Goal: Information Seeking & Learning: Learn about a topic

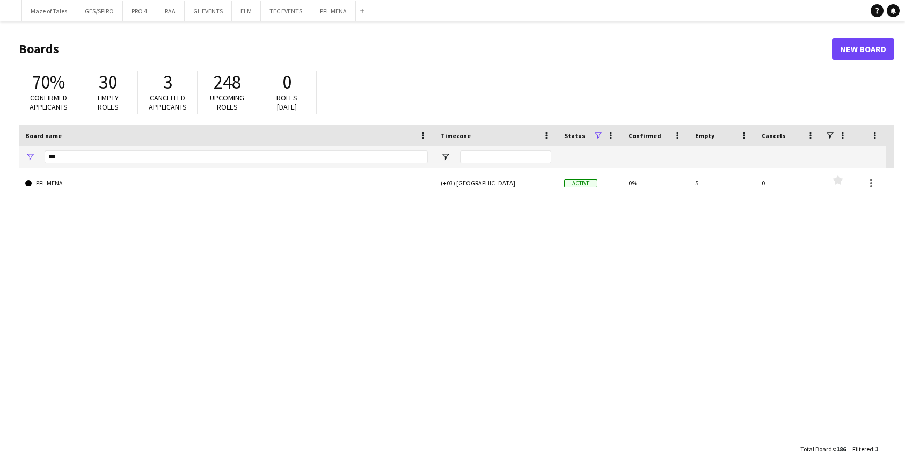
click at [13, 10] on app-icon "Menu" at bounding box center [10, 10] width 9 height 9
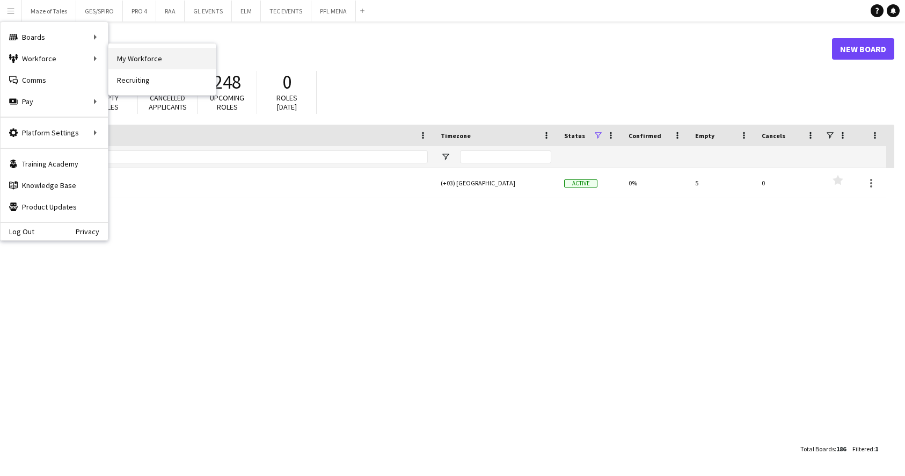
click at [127, 57] on link "My Workforce" at bounding box center [161, 58] width 107 height 21
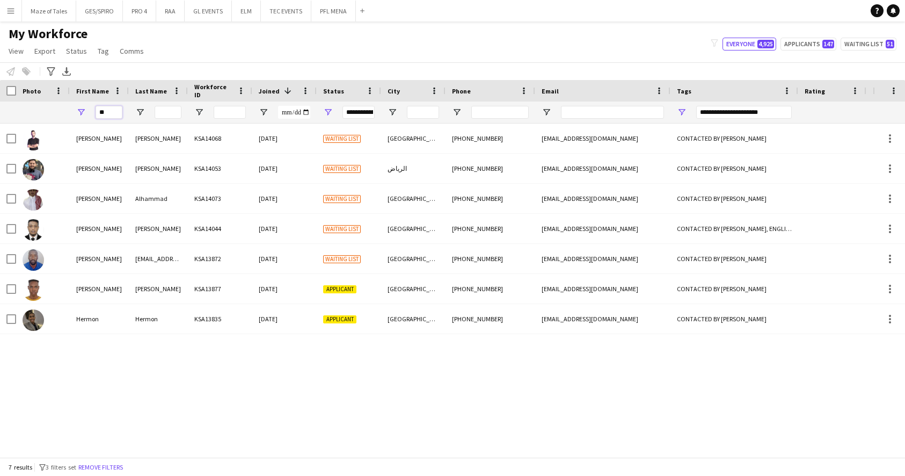
drag, startPoint x: 112, startPoint y: 114, endPoint x: 81, endPoint y: 114, distance: 31.1
click at [81, 114] on div "**" at bounding box center [99, 111] width 59 height 21
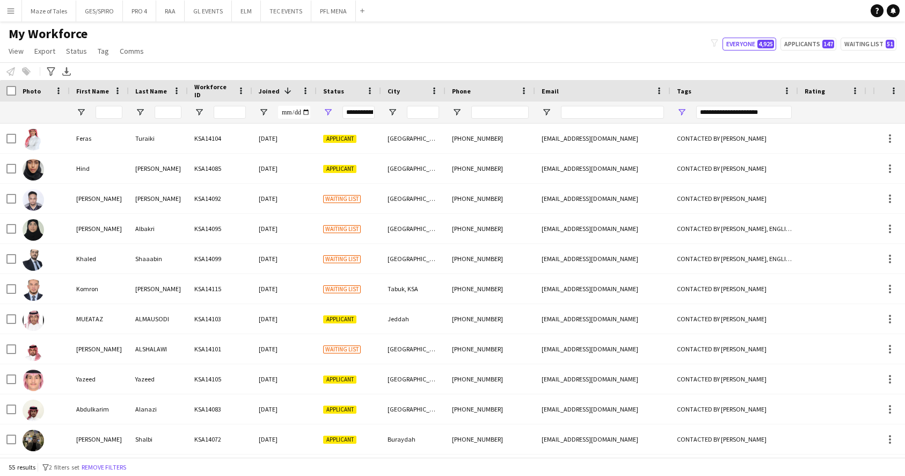
click at [363, 112] on div "**********" at bounding box center [358, 112] width 32 height 13
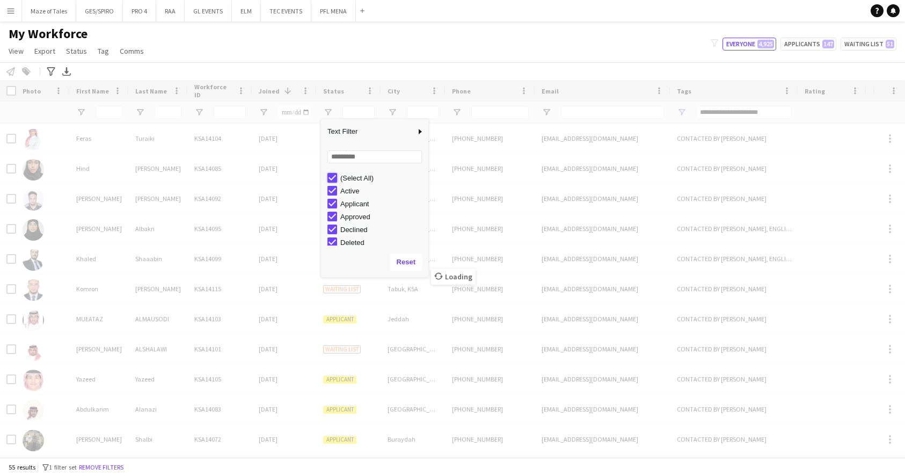
type input "***"
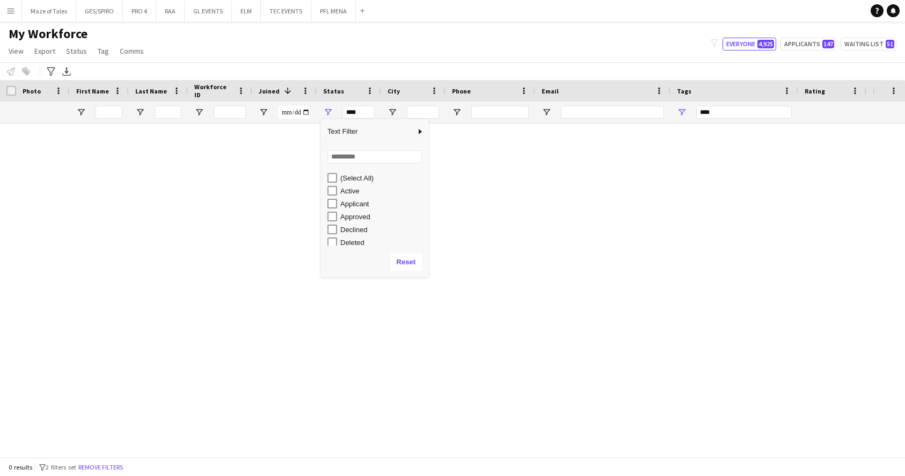
drag, startPoint x: 461, startPoint y: 65, endPoint x: 508, endPoint y: 141, distance: 89.2
click at [461, 65] on div "Notify workforce Add to tag Select at least one crew to tag him or her. Advance…" at bounding box center [452, 71] width 905 height 18
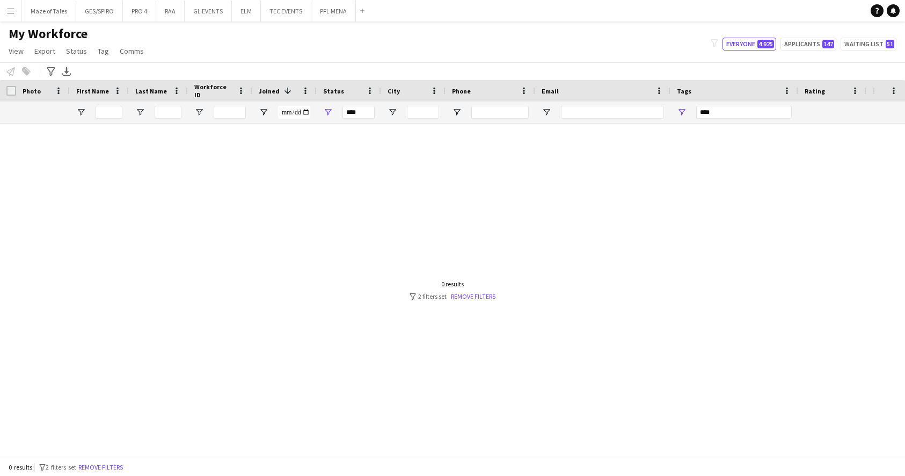
click at [711, 114] on div "***" at bounding box center [744, 112] width 96 height 13
click at [625, 256] on div at bounding box center [436, 289] width 873 height 333
click at [125, 465] on button "Remove filters" at bounding box center [100, 467] width 49 height 12
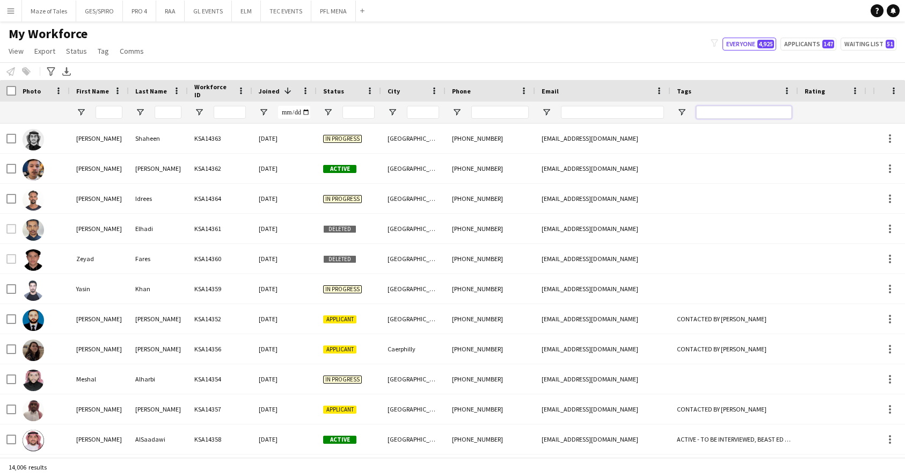
click at [738, 108] on input "Tags Filter Input" at bounding box center [744, 112] width 96 height 13
type input "*******"
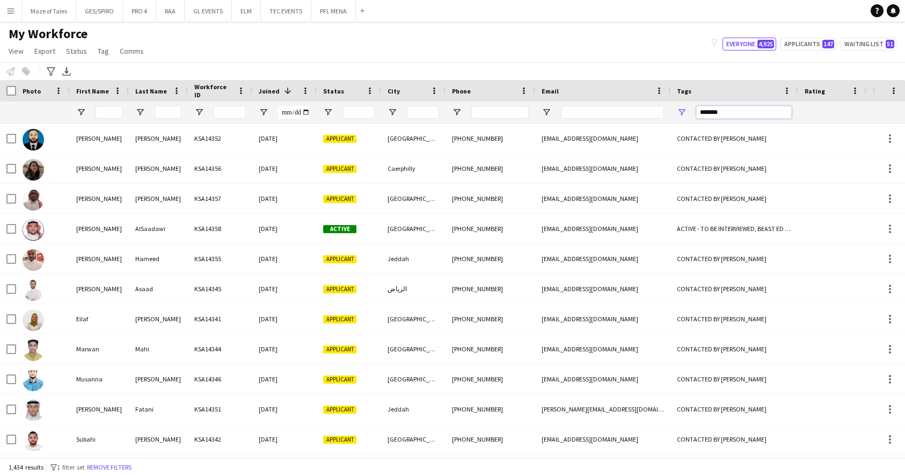
drag, startPoint x: 740, startPoint y: 115, endPoint x: 666, endPoint y: 111, distance: 74.2
click at [666, 111] on div at bounding box center [557, 111] width 1114 height 21
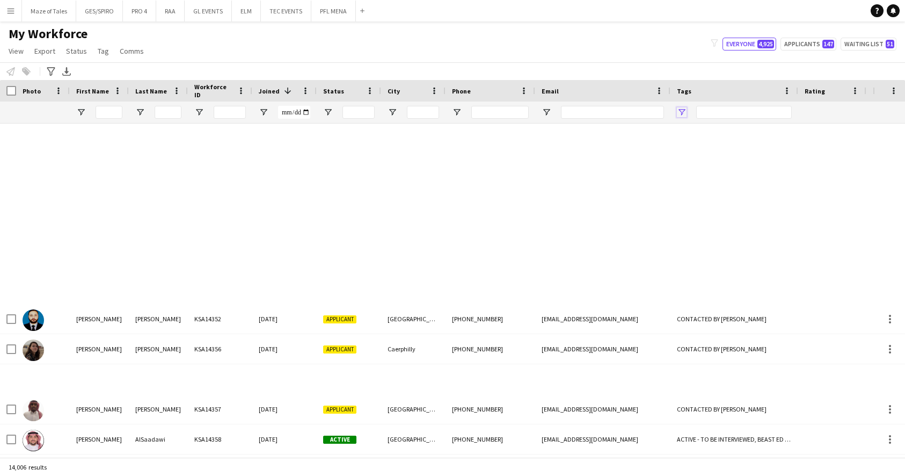
click at [681, 113] on span "Open Filter Menu" at bounding box center [682, 112] width 10 height 10
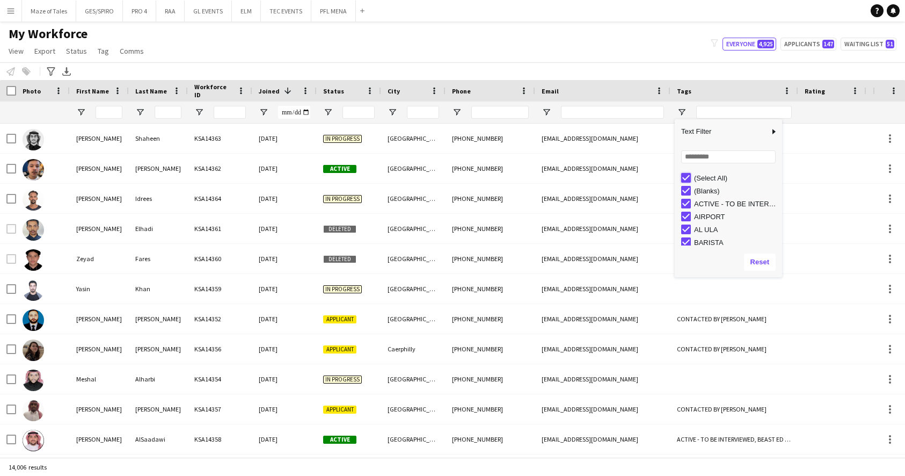
type input "***"
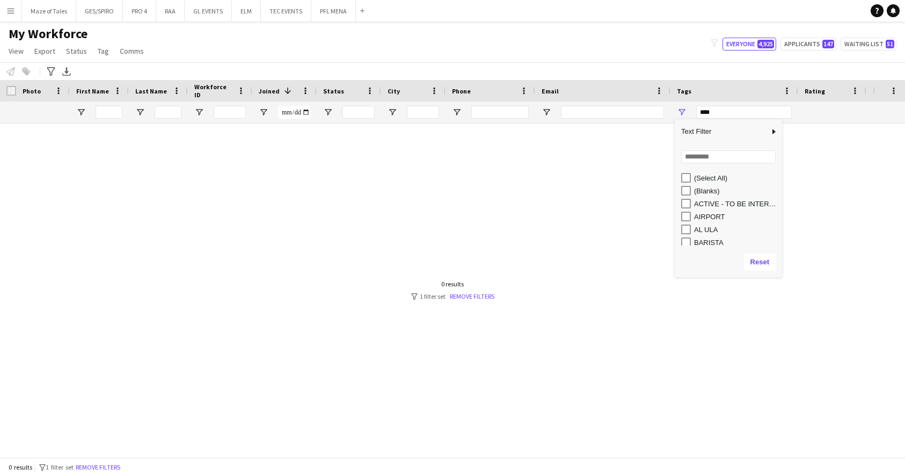
click at [695, 166] on div "Loading... No matches. (Select All) (Blanks) ACTIVE - TO BE INTERVIEWED AIRPORT…" at bounding box center [728, 195] width 107 height 103
click at [701, 159] on input "Search filter values" at bounding box center [728, 156] width 94 height 13
type input "****"
type input "**********"
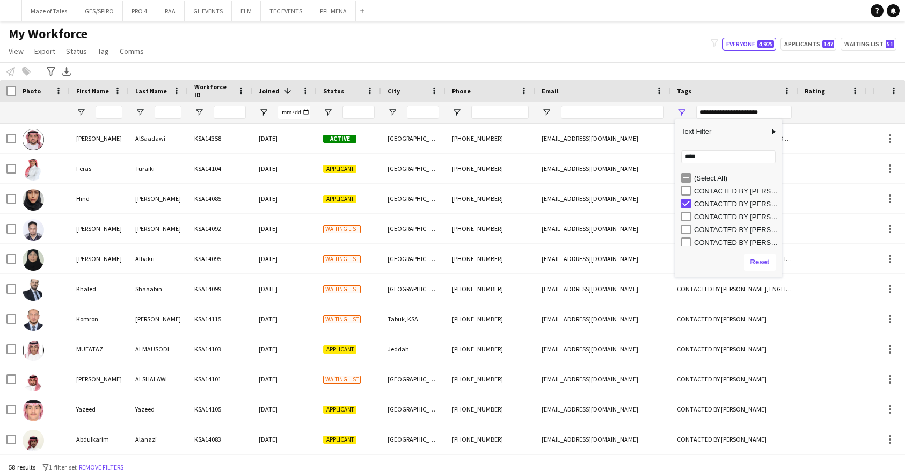
click at [643, 72] on div "Notify workforce Add to tag Select at least one crew to tag him or her. Advance…" at bounding box center [452, 71] width 905 height 18
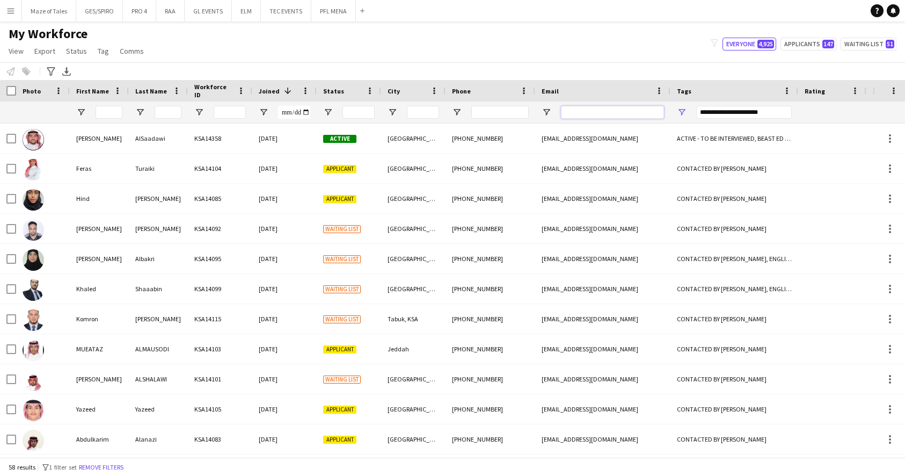
paste input "**********"
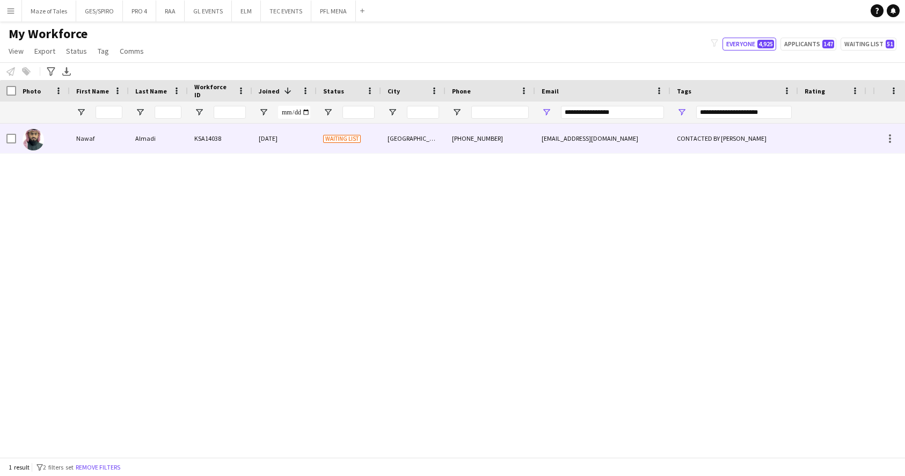
click at [307, 139] on div "[DATE]" at bounding box center [284, 138] width 64 height 30
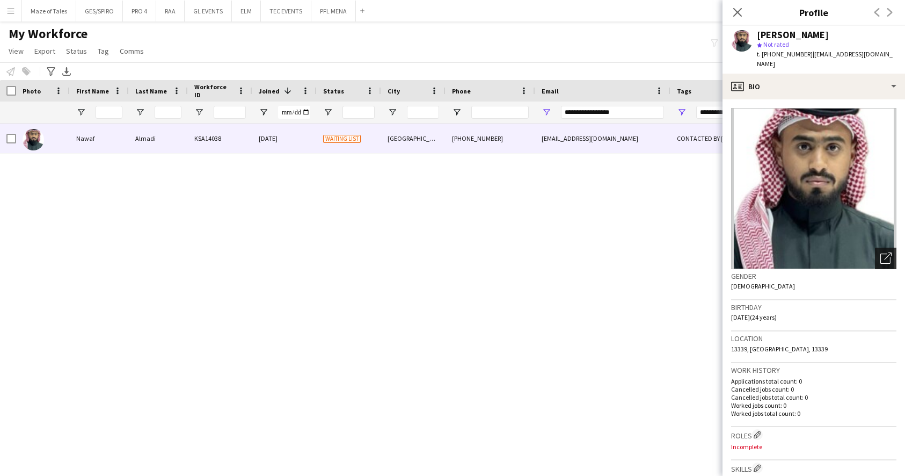
click at [885, 252] on icon at bounding box center [888, 256] width 8 height 8
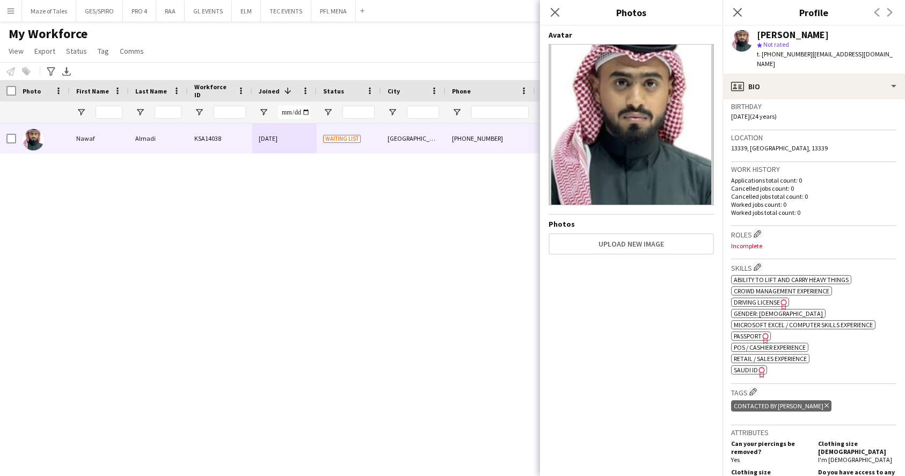
scroll to position [202, 0]
click at [755, 364] on span "SAUDI ID" at bounding box center [746, 368] width 24 height 8
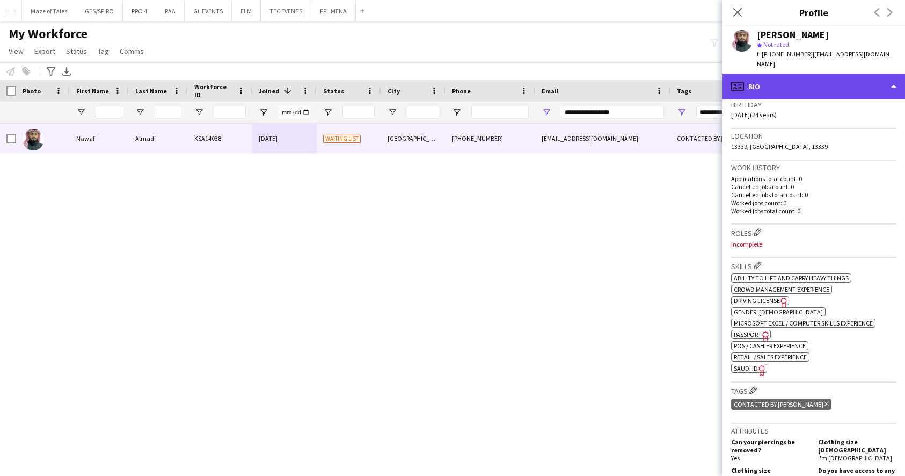
click at [797, 74] on div "profile Bio" at bounding box center [814, 87] width 183 height 26
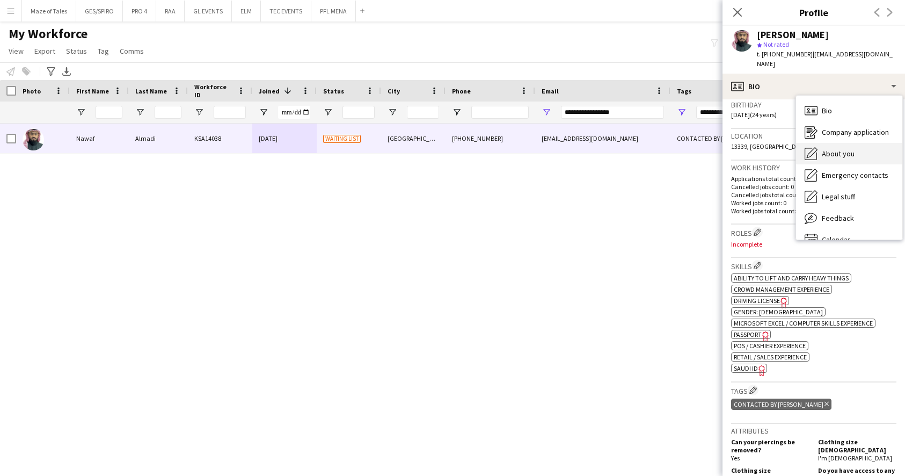
click at [852, 149] on span "About you" at bounding box center [838, 154] width 33 height 10
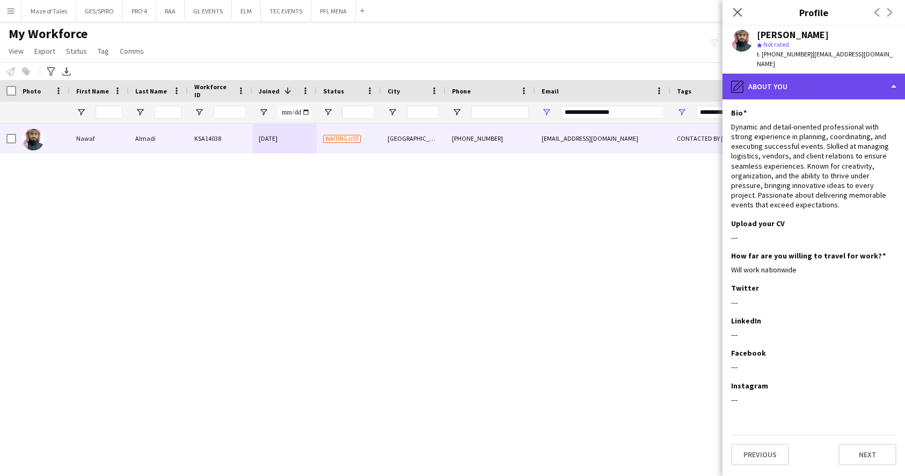
click at [833, 74] on div "pencil4 About you" at bounding box center [814, 87] width 183 height 26
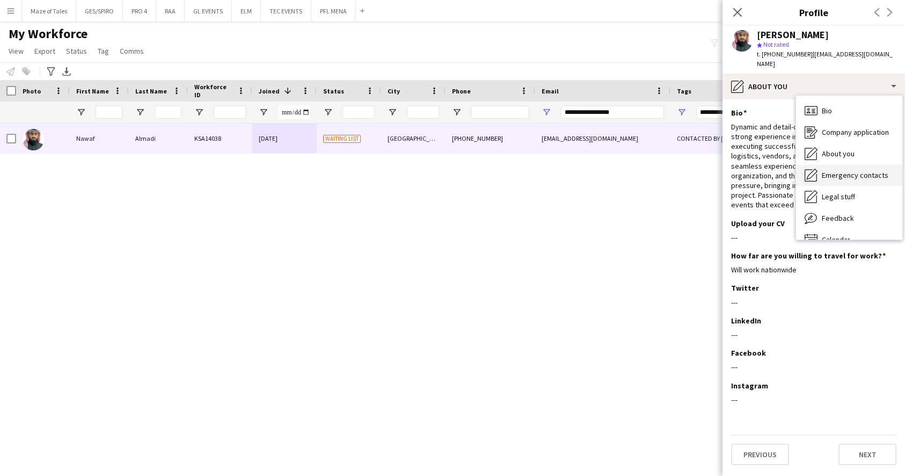
click at [869, 170] on span "Emergency contacts" at bounding box center [855, 175] width 67 height 10
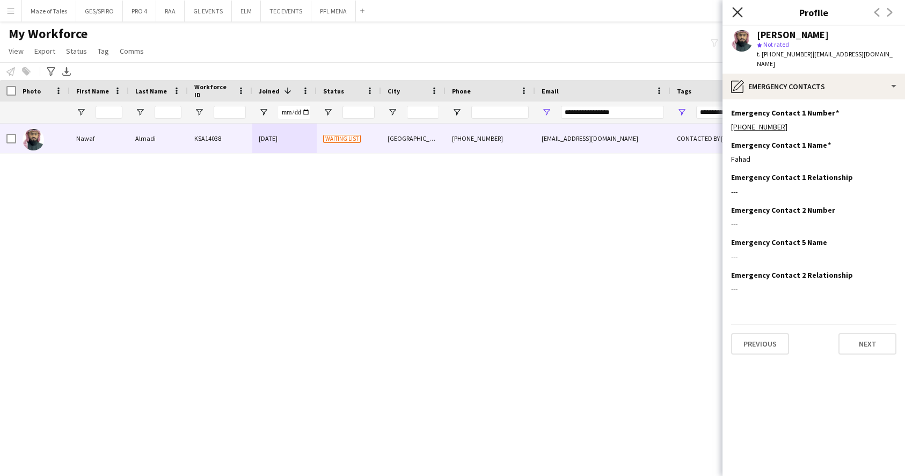
click at [740, 9] on icon "Close pop-in" at bounding box center [737, 12] width 10 height 10
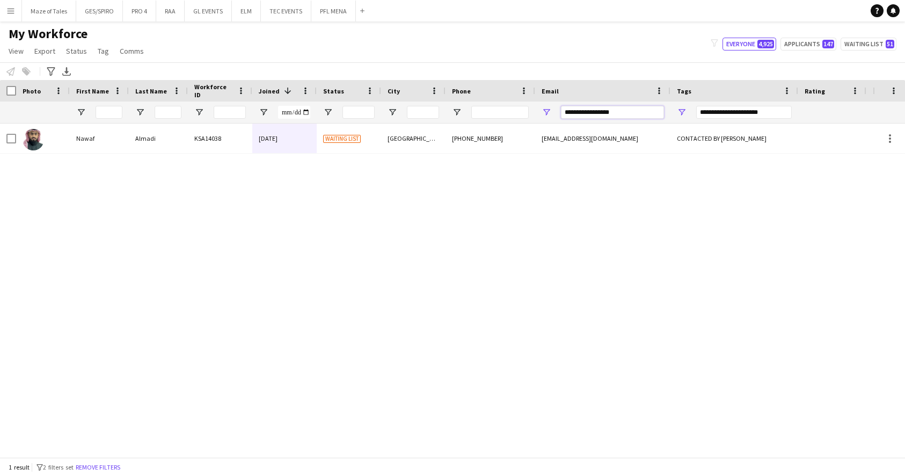
drag, startPoint x: 654, startPoint y: 111, endPoint x: 512, endPoint y: 104, distance: 141.9
click at [512, 104] on div at bounding box center [557, 111] width 1114 height 21
paste input "*******"
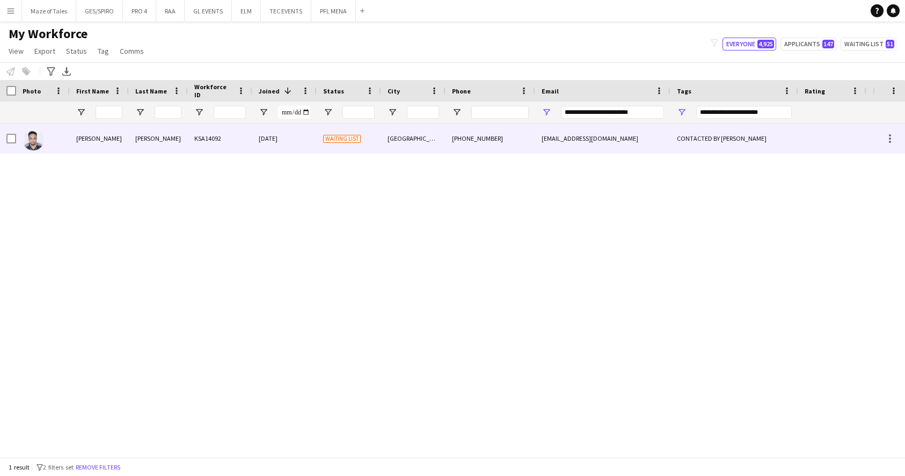
click at [461, 147] on div "[PHONE_NUMBER]" at bounding box center [491, 138] width 90 height 30
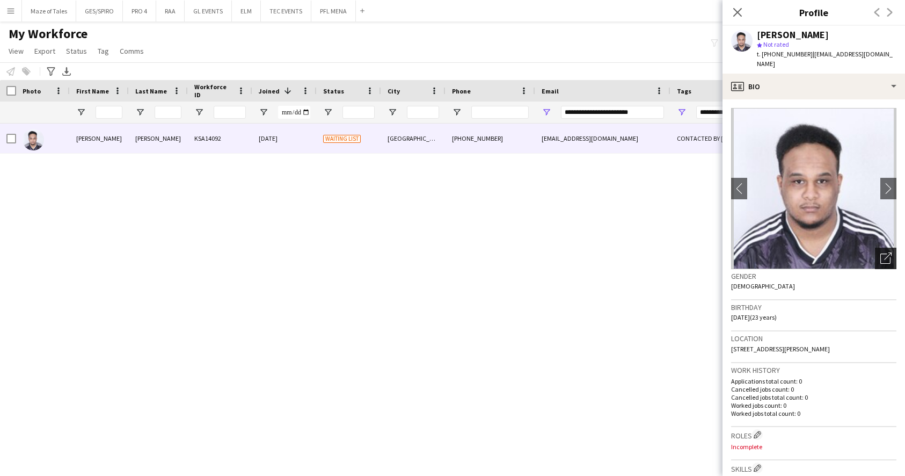
scroll to position [0, 0]
click at [889, 252] on icon "Open photos pop-in" at bounding box center [885, 257] width 11 height 11
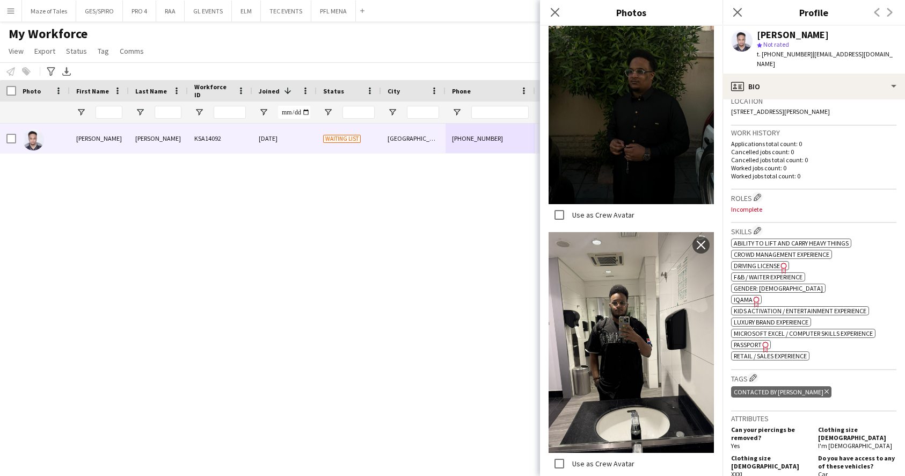
scroll to position [238, 0]
click at [741, 294] on span "IQAMA" at bounding box center [743, 298] width 19 height 8
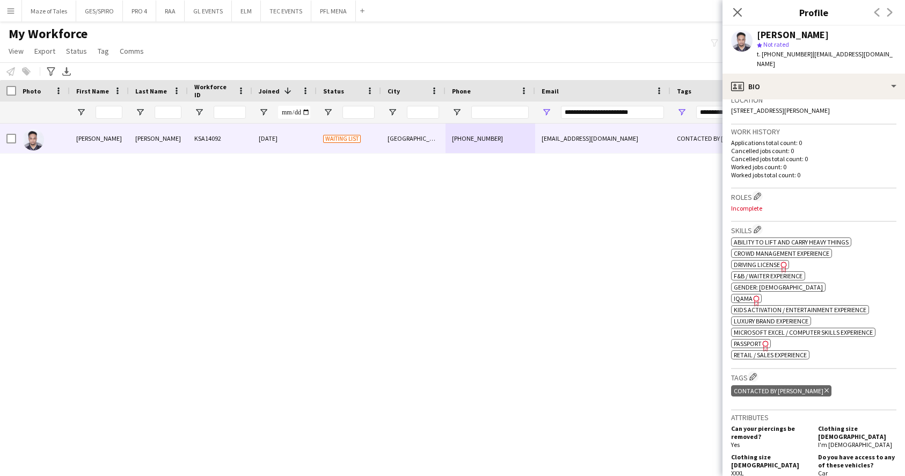
click at [752, 339] on span "Passport" at bounding box center [748, 343] width 28 height 8
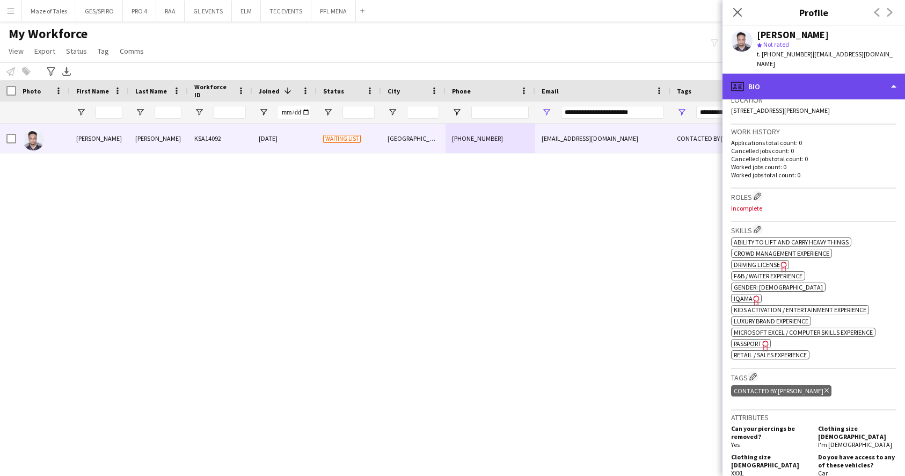
click at [837, 79] on div "profile Bio" at bounding box center [814, 87] width 183 height 26
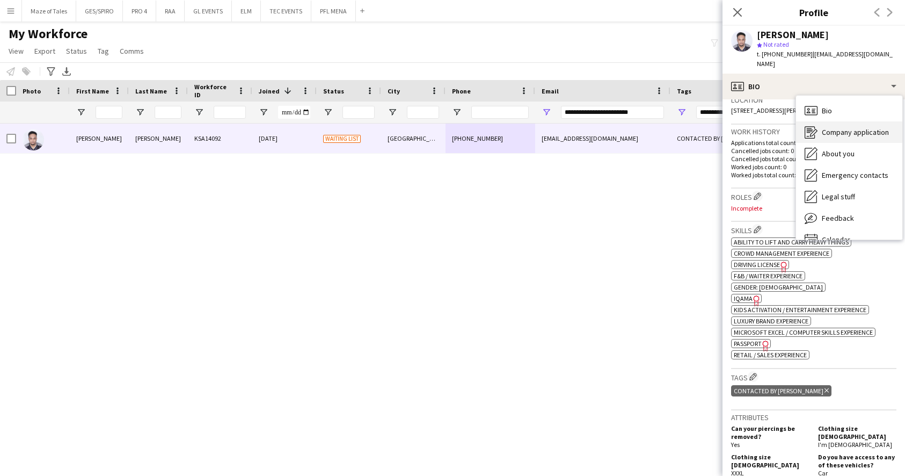
click at [862, 127] on div "Company application Company application" at bounding box center [849, 131] width 106 height 21
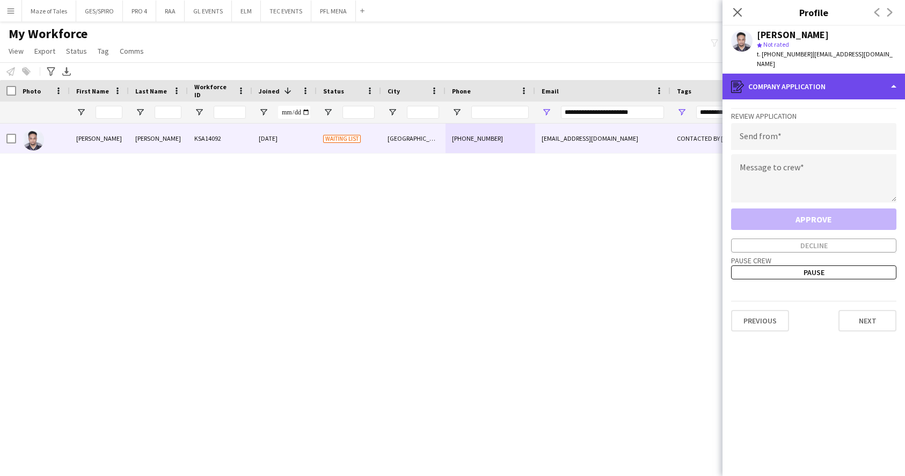
click at [821, 74] on div "register Company application" at bounding box center [814, 87] width 183 height 26
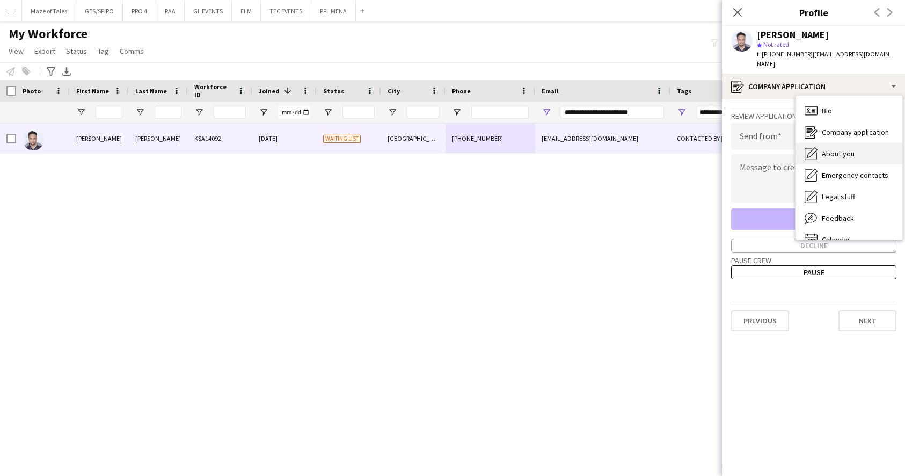
click at [847, 149] on span "About you" at bounding box center [838, 154] width 33 height 10
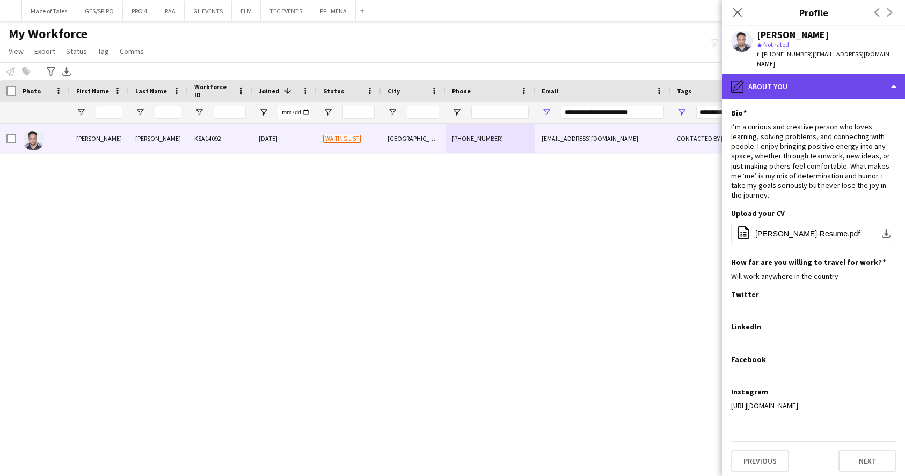
click at [821, 76] on div "pencil4 About you" at bounding box center [814, 87] width 183 height 26
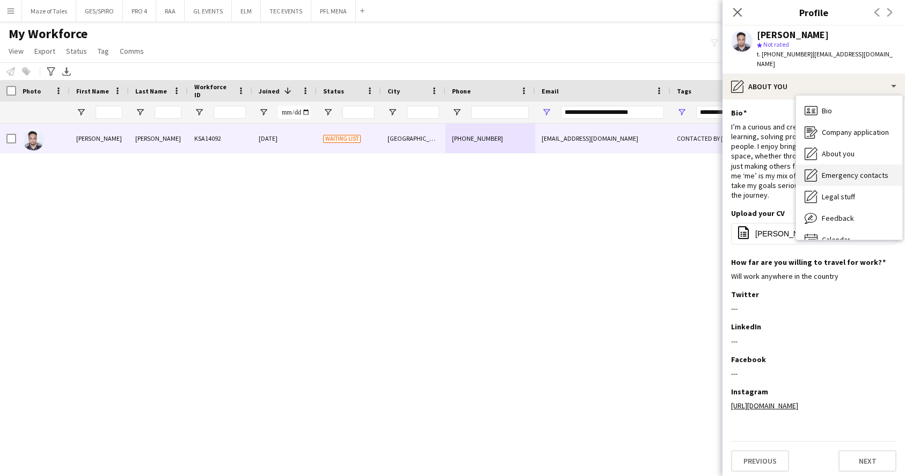
click at [842, 170] on div "Emergency contacts Emergency contacts" at bounding box center [849, 174] width 106 height 21
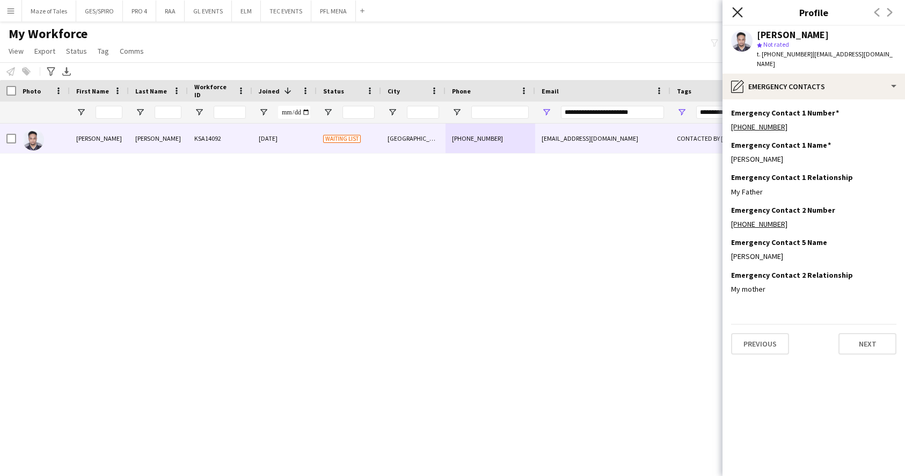
click at [733, 11] on icon "Close pop-in" at bounding box center [737, 12] width 10 height 10
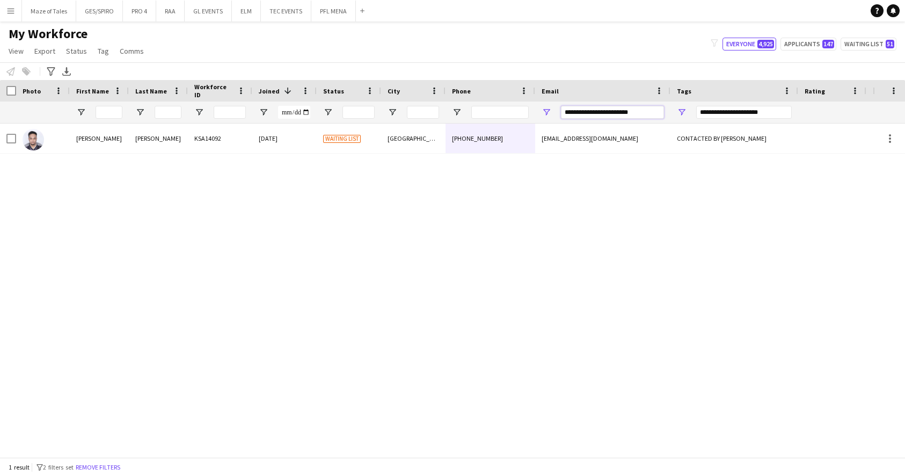
drag, startPoint x: 645, startPoint y: 112, endPoint x: 537, endPoint y: 106, distance: 108.1
click at [543, 103] on div "**********" at bounding box center [602, 111] width 135 height 21
paste input "Email Filter Input"
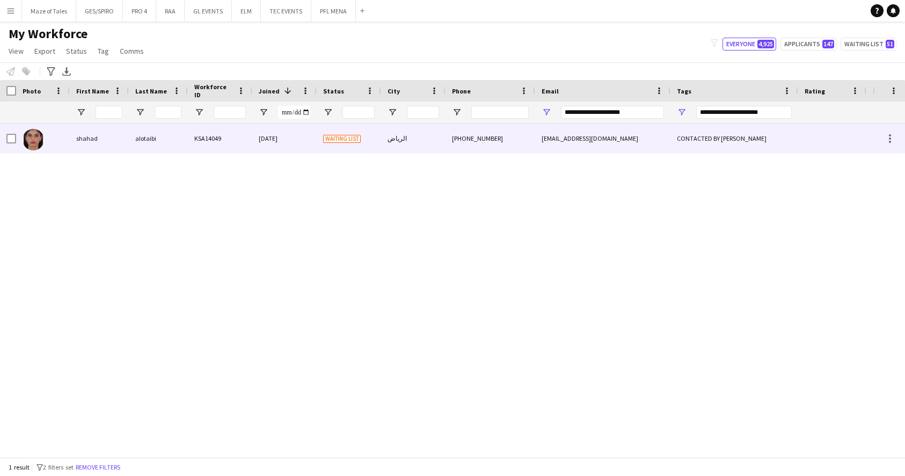
click at [608, 144] on div "[EMAIL_ADDRESS][DOMAIN_NAME]" at bounding box center [602, 138] width 135 height 30
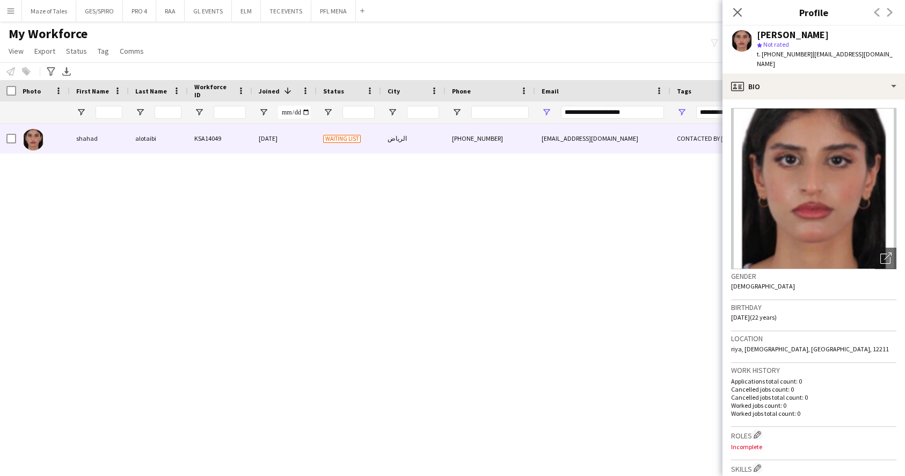
scroll to position [0, 0]
click at [888, 252] on icon "Open photos pop-in" at bounding box center [885, 257] width 11 height 11
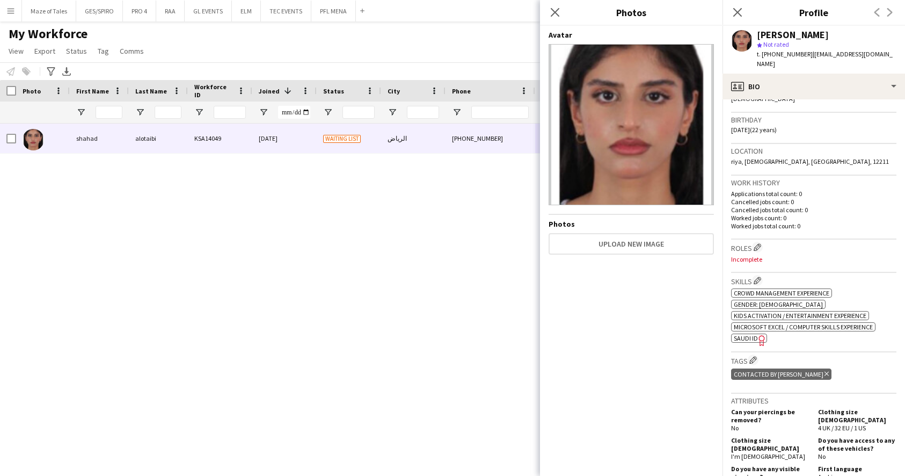
scroll to position [191, 0]
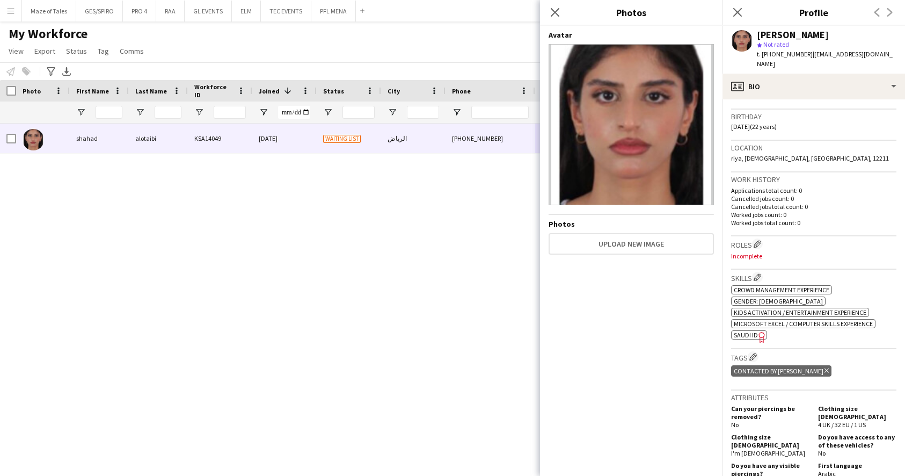
click at [756, 331] on icon "Freelancer has uploaded a photo validation of skill. Click to see" at bounding box center [761, 336] width 11 height 11
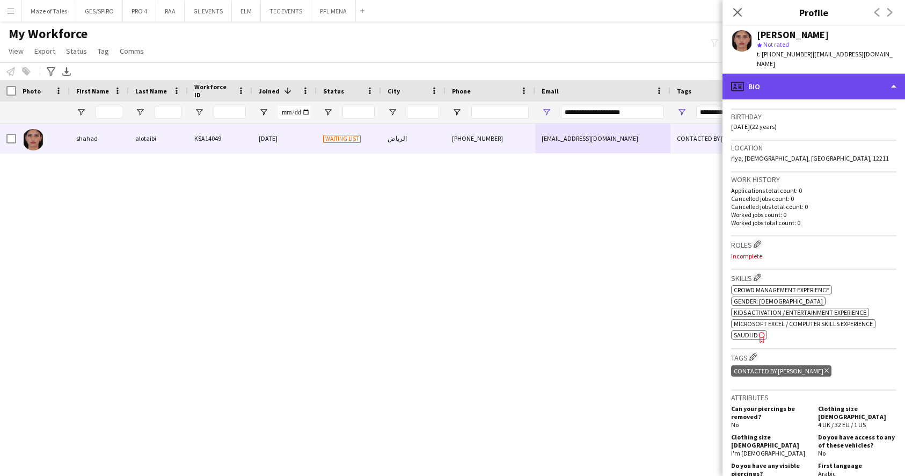
click at [804, 74] on div "profile Bio" at bounding box center [814, 87] width 183 height 26
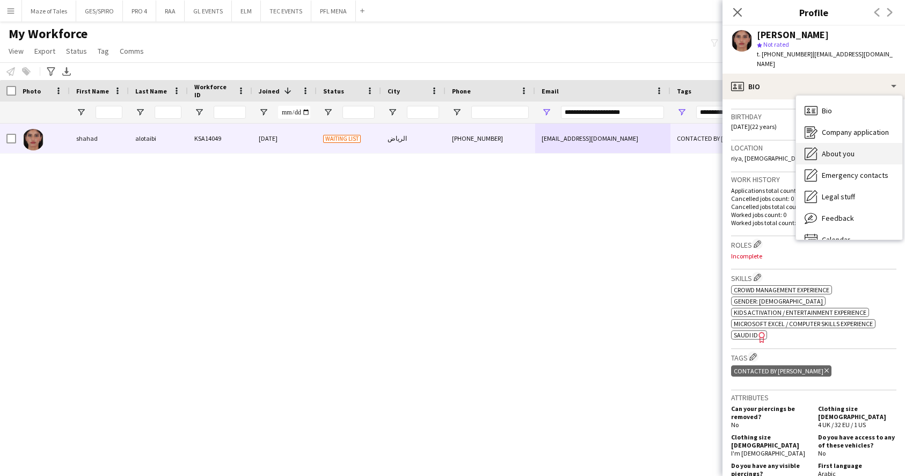
click at [848, 143] on div "About you About you" at bounding box center [849, 153] width 106 height 21
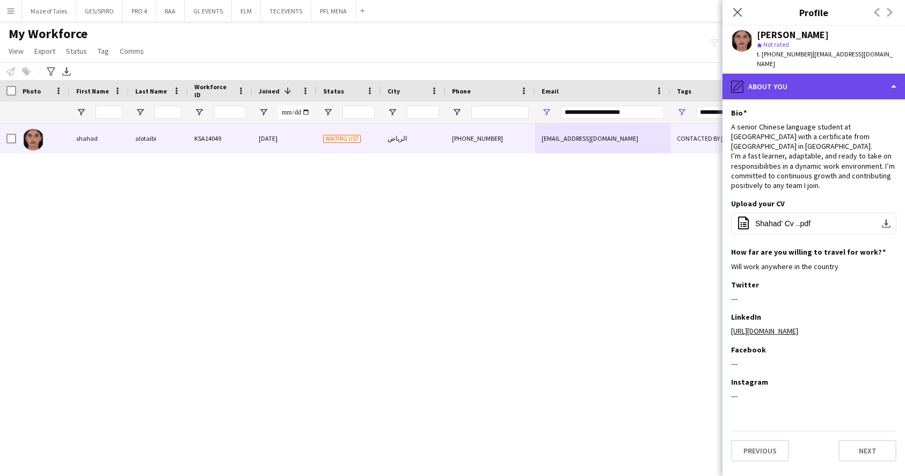
click at [799, 74] on div "pencil4 About you" at bounding box center [814, 87] width 183 height 26
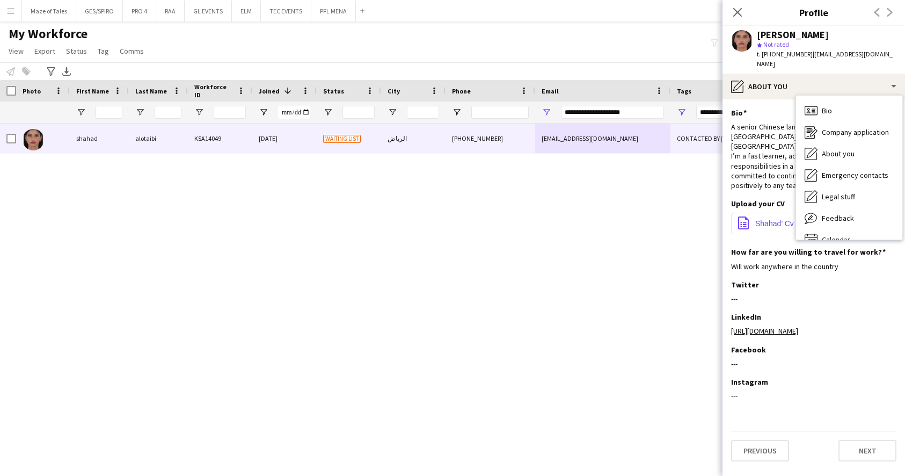
click at [772, 219] on span "Shahad’ Cv ..pdf" at bounding box center [782, 223] width 55 height 9
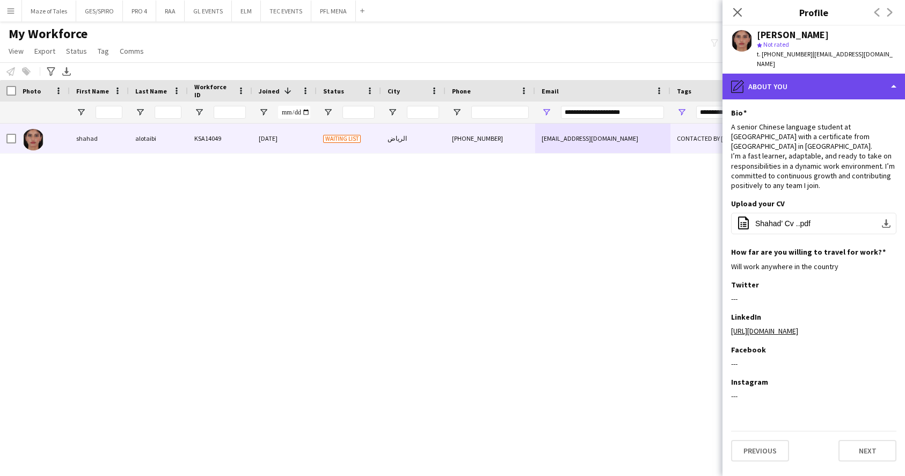
click at [804, 74] on div "pencil4 About you" at bounding box center [814, 87] width 183 height 26
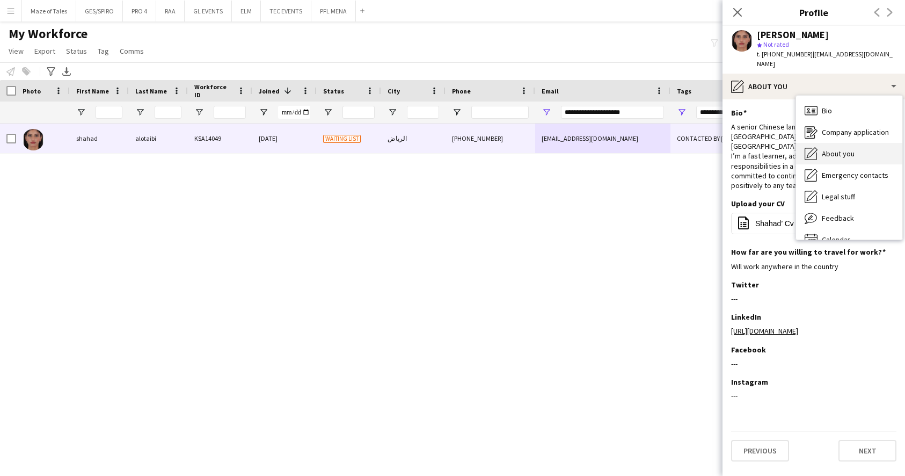
click at [851, 149] on span "About you" at bounding box center [838, 154] width 33 height 10
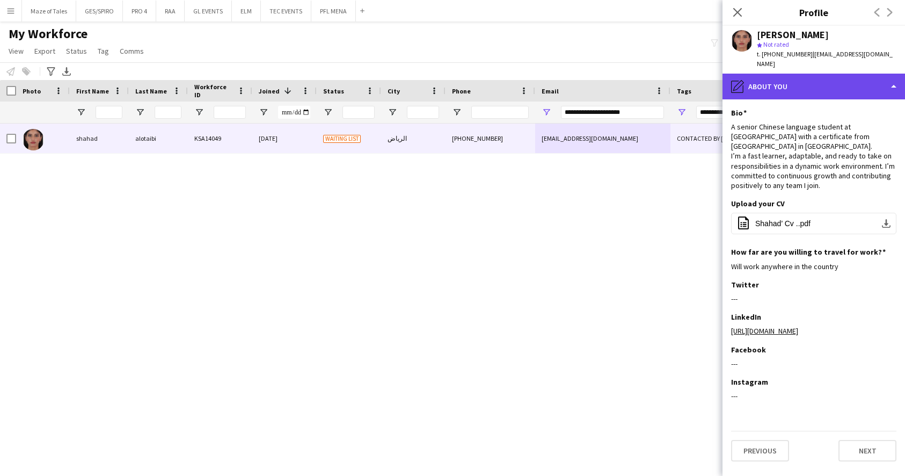
click at [828, 77] on div "pencil4 About you" at bounding box center [814, 87] width 183 height 26
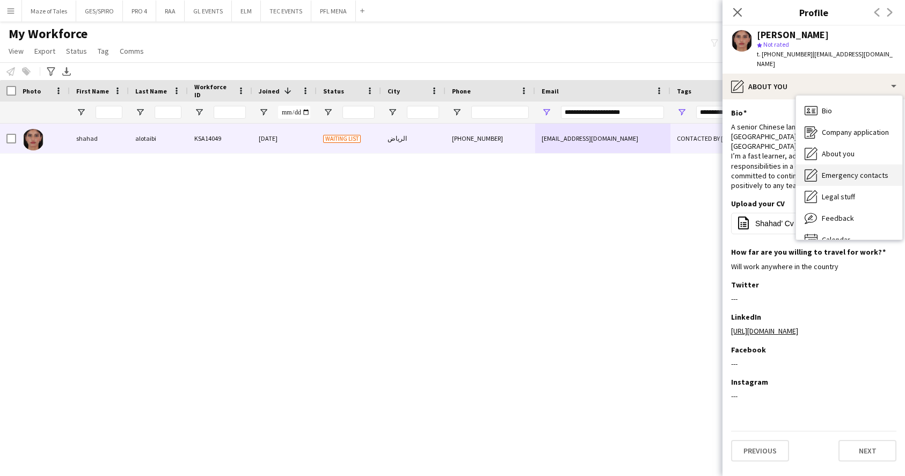
click at [844, 164] on div "Emergency contacts Emergency contacts" at bounding box center [849, 174] width 106 height 21
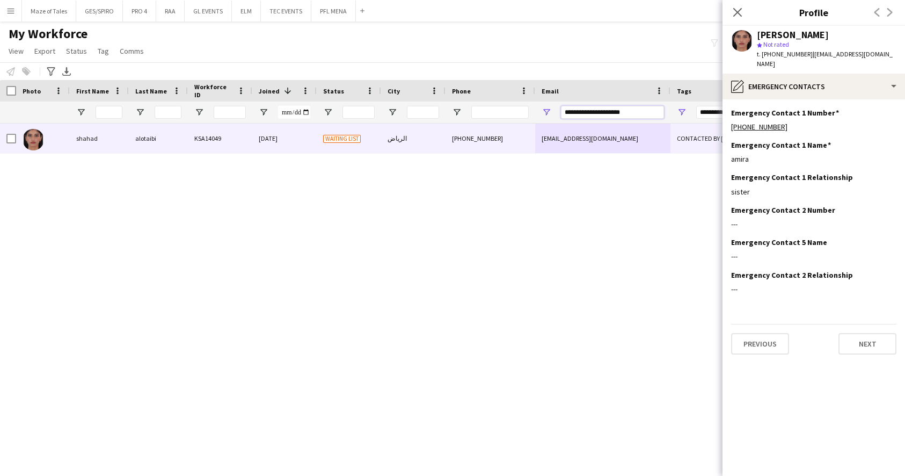
drag, startPoint x: 643, startPoint y: 111, endPoint x: 523, endPoint y: 96, distance: 121.2
click at [523, 96] on div "Workforce Details Photo First Name 1" at bounding box center [557, 101] width 1114 height 43
paste input "Email Filter Input"
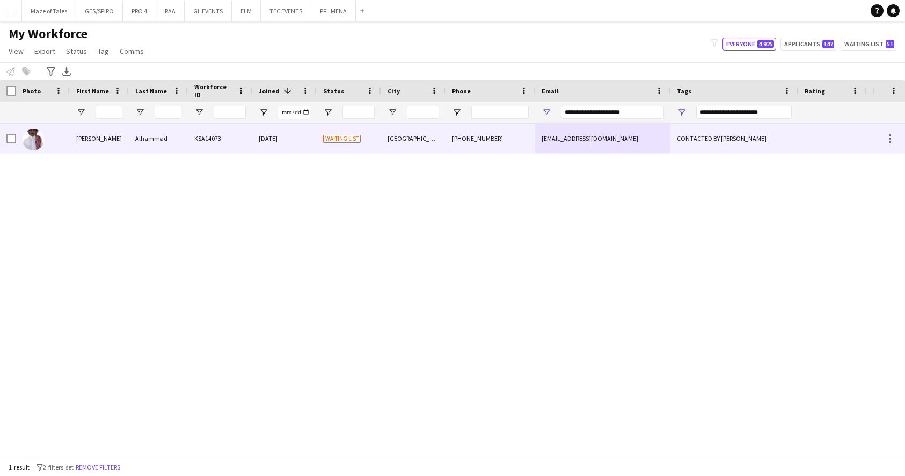
click at [472, 142] on div "[PHONE_NUMBER]" at bounding box center [491, 138] width 90 height 30
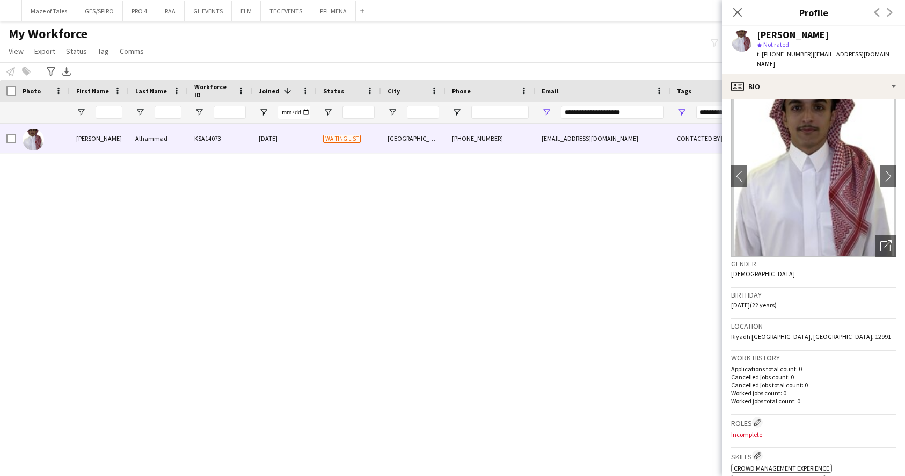
scroll to position [12, 0]
click at [887, 240] on icon "Open photos pop-in" at bounding box center [885, 245] width 11 height 11
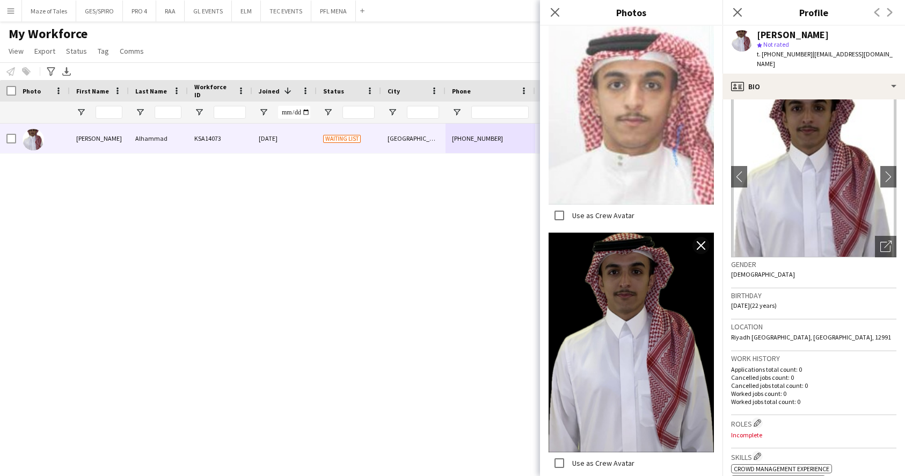
scroll to position [273, 0]
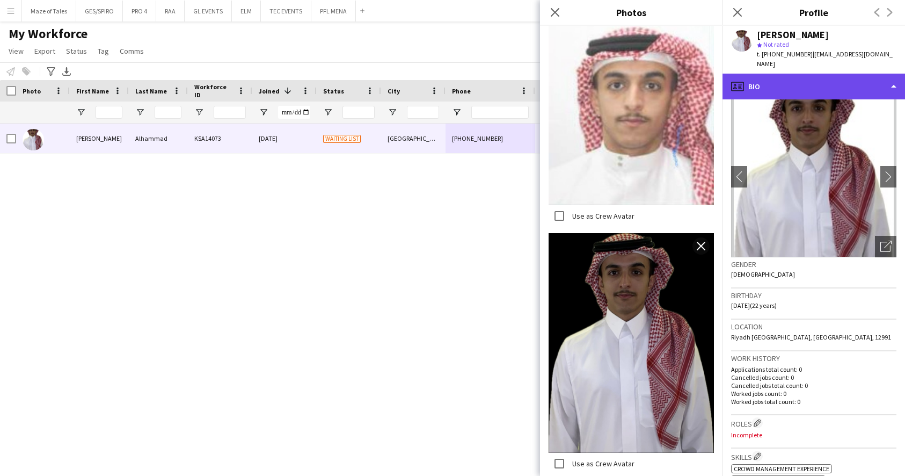
click at [820, 84] on div "profile Bio" at bounding box center [814, 87] width 183 height 26
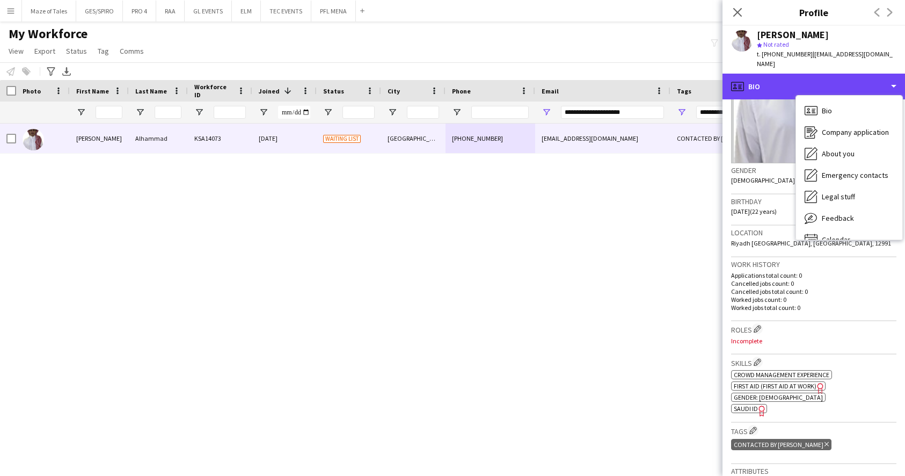
scroll to position [123, 0]
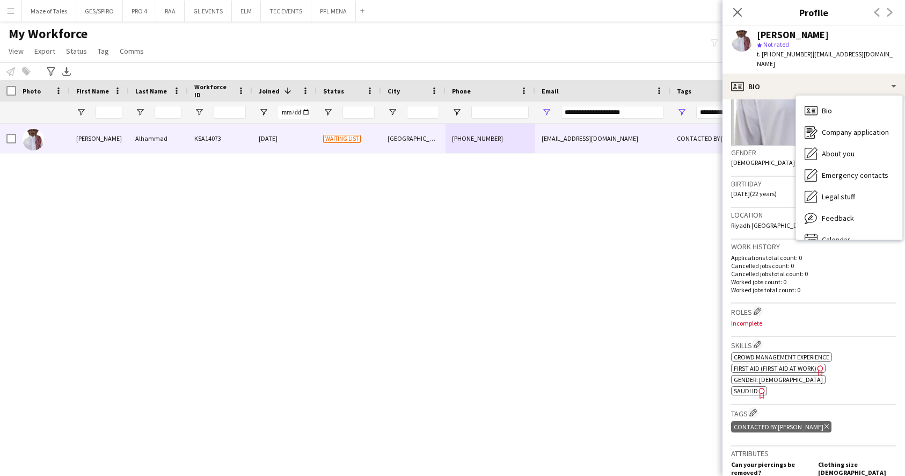
click at [754, 386] on span "SAUDI ID" at bounding box center [746, 390] width 24 height 8
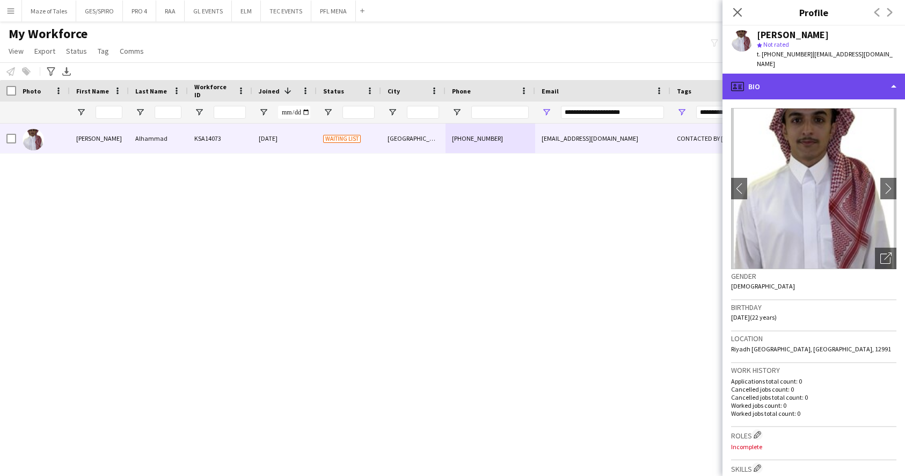
scroll to position [0, 0]
click at [830, 74] on div "profile Bio" at bounding box center [814, 87] width 183 height 26
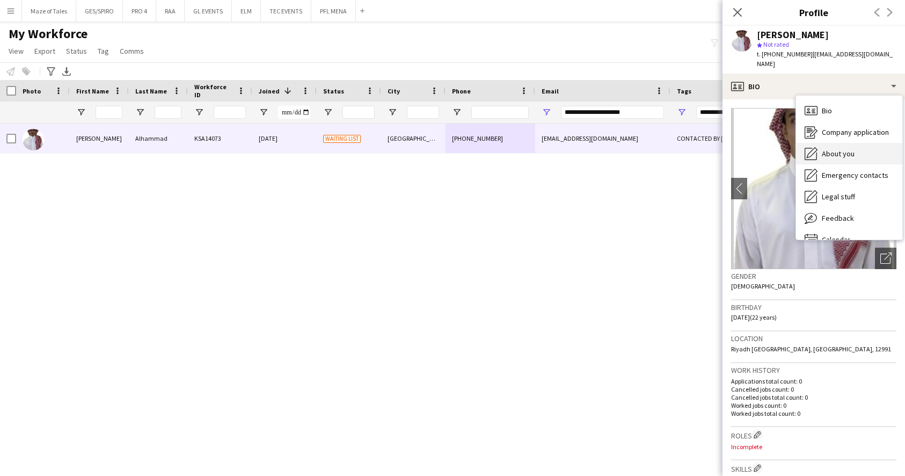
click at [859, 150] on div "About you About you" at bounding box center [849, 153] width 106 height 21
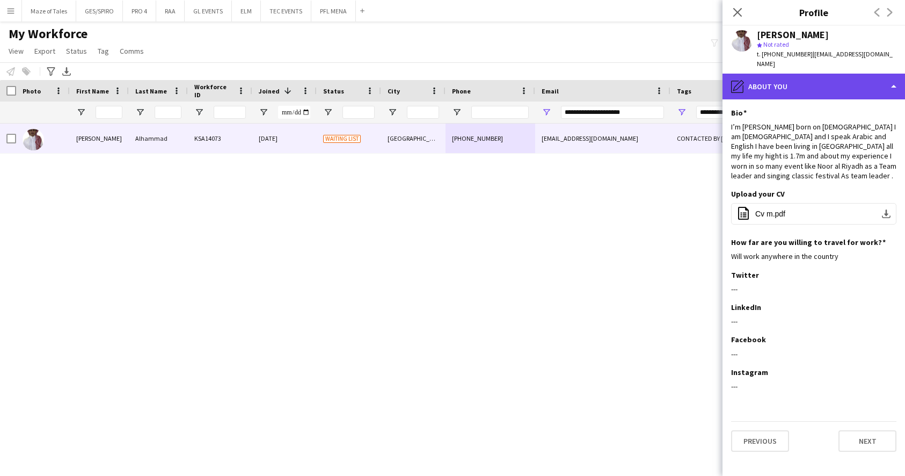
click at [826, 77] on div "pencil4 About you" at bounding box center [814, 87] width 183 height 26
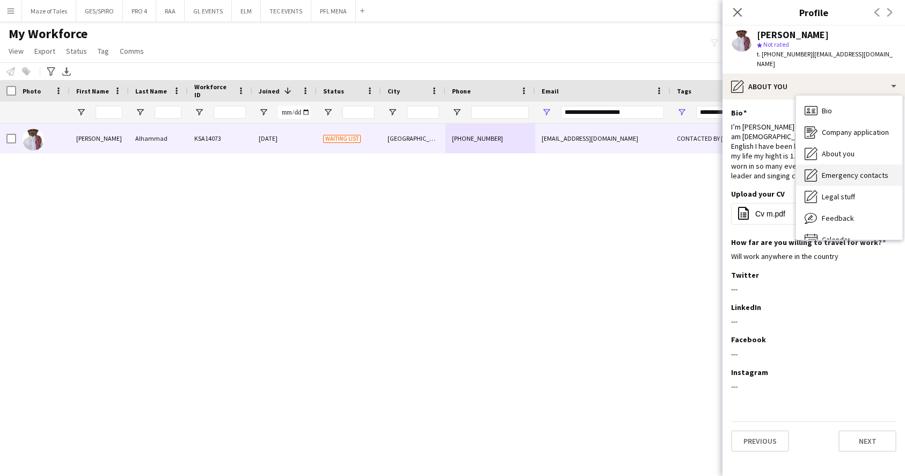
click at [851, 164] on div "Emergency contacts Emergency contacts" at bounding box center [849, 174] width 106 height 21
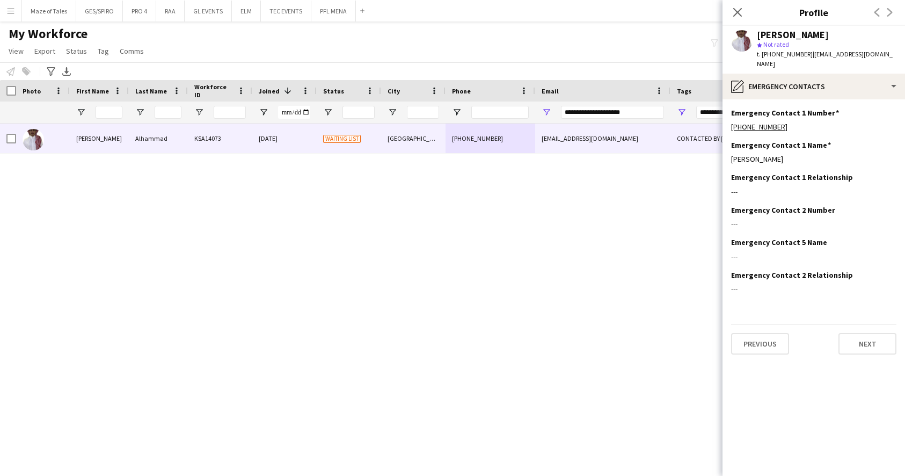
click at [835, 99] on app-section-data-types "Emergency Contact 1 Number Edit this field [PHONE_NUMBER] Emergency Contact 1 N…" at bounding box center [814, 287] width 183 height 376
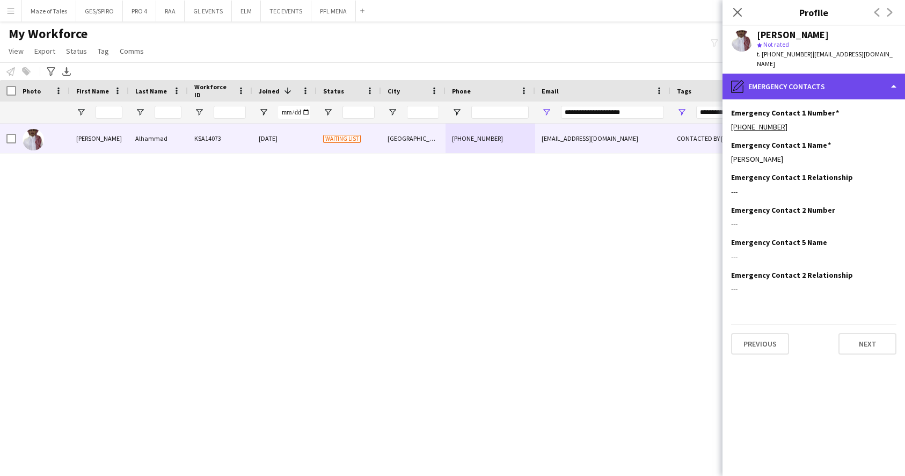
click at [836, 83] on div "pencil4 Emergency contacts" at bounding box center [814, 87] width 183 height 26
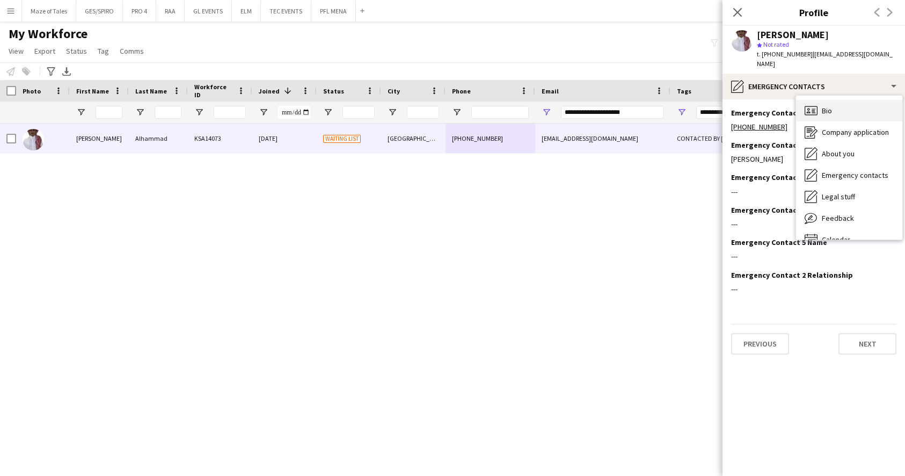
click at [840, 103] on div "Bio Bio" at bounding box center [849, 110] width 106 height 21
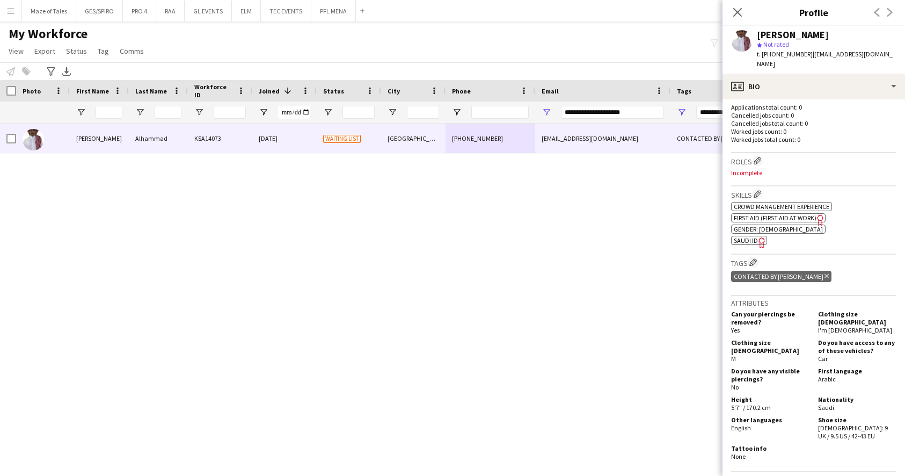
scroll to position [274, 0]
drag, startPoint x: 647, startPoint y: 111, endPoint x: 472, endPoint y: 110, distance: 175.0
click at [472, 110] on div at bounding box center [557, 111] width 1114 height 21
paste input "*****"
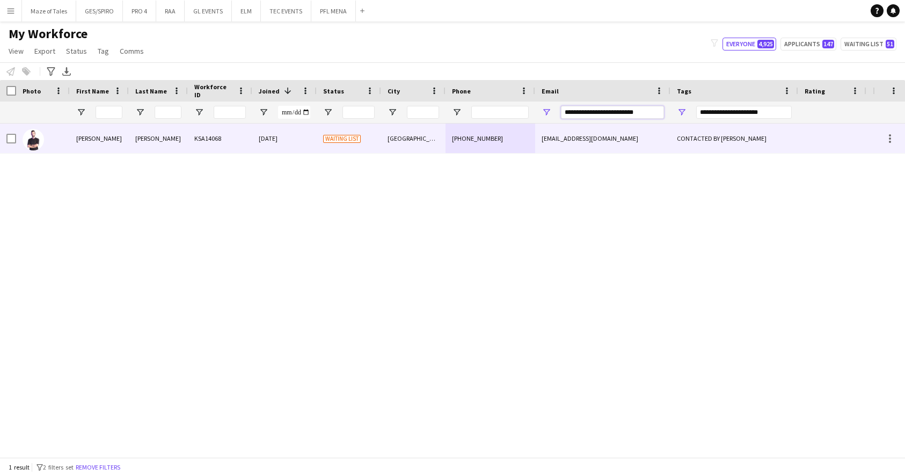
type input "**********"
click at [434, 147] on div "[GEOGRAPHIC_DATA]" at bounding box center [413, 138] width 64 height 30
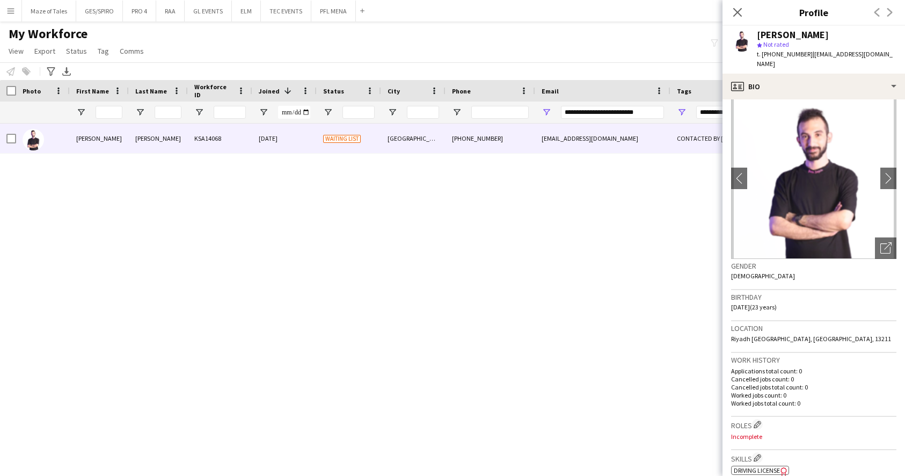
scroll to position [7, 0]
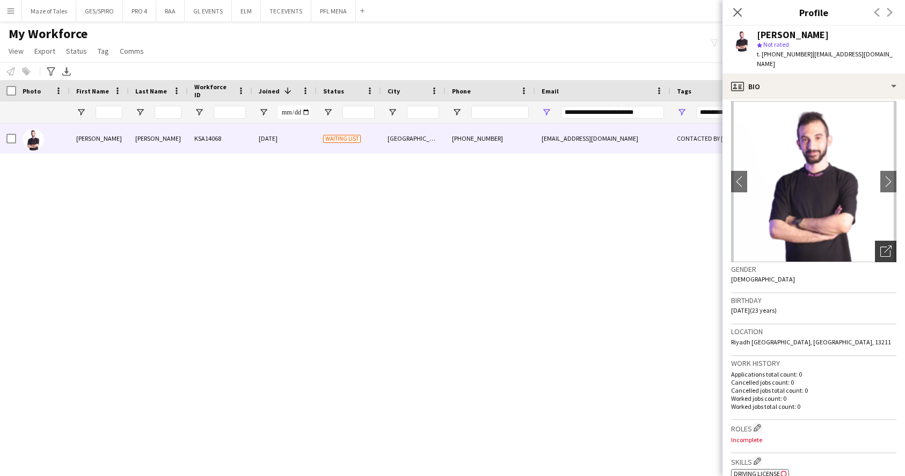
click at [883, 245] on icon "Open photos pop-in" at bounding box center [885, 250] width 11 height 11
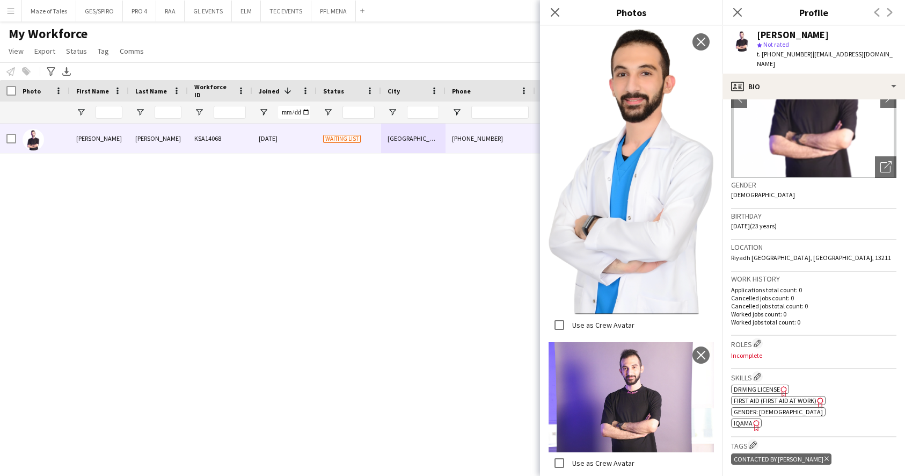
scroll to position [96, 0]
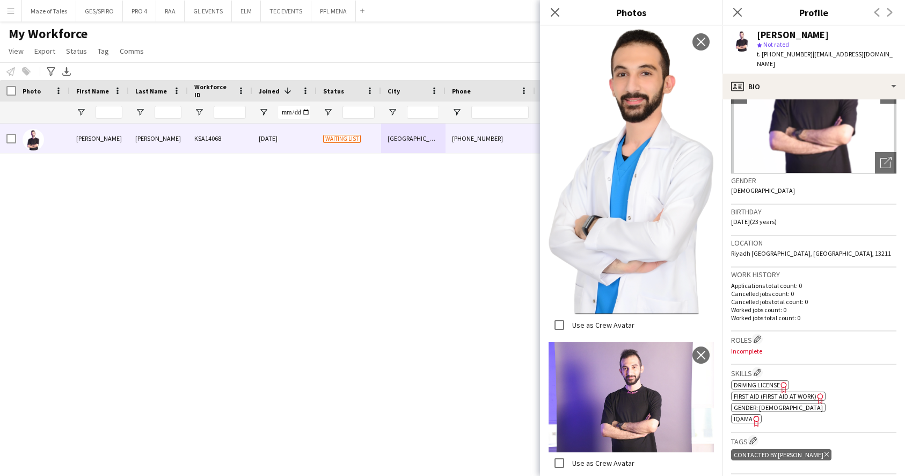
click at [751, 415] on icon "Freelancer has uploaded a photo validation of skill. Click to see" at bounding box center [756, 420] width 11 height 11
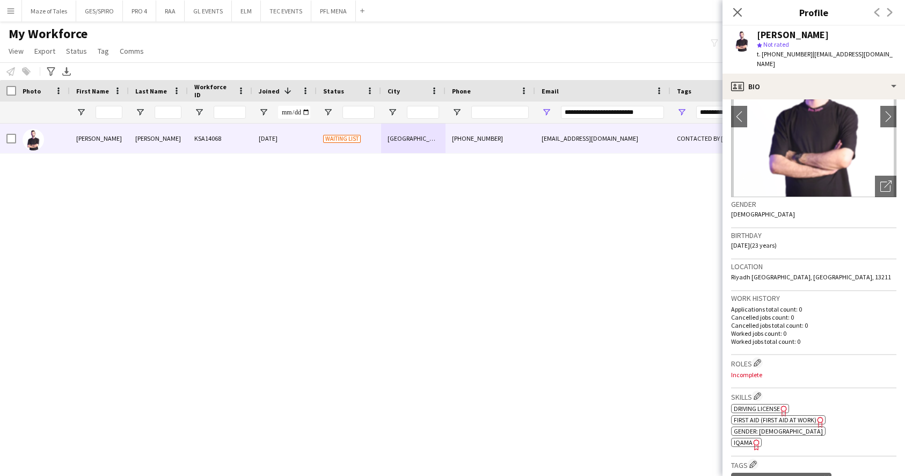
scroll to position [72, 0]
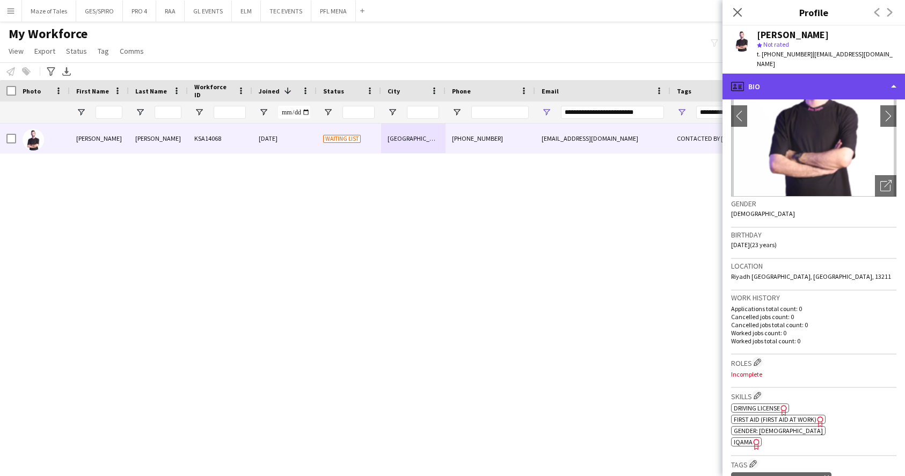
click at [836, 80] on div "profile Bio" at bounding box center [814, 87] width 183 height 26
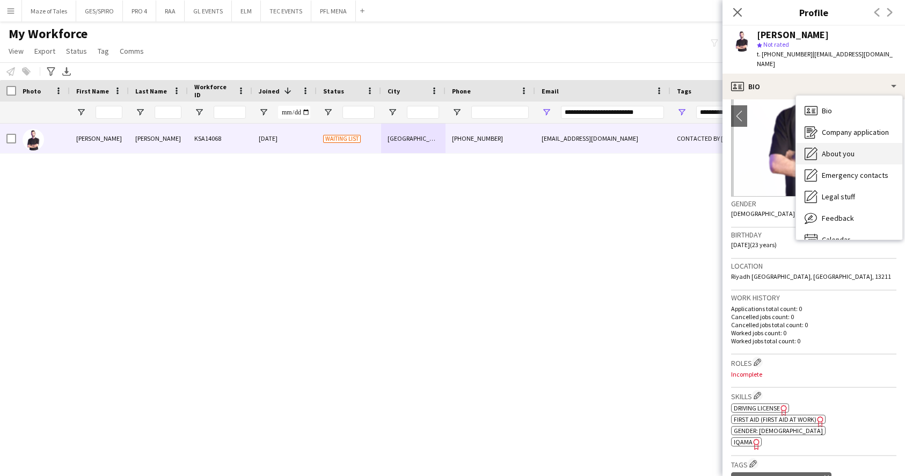
click at [862, 143] on div "About you About you" at bounding box center [849, 153] width 106 height 21
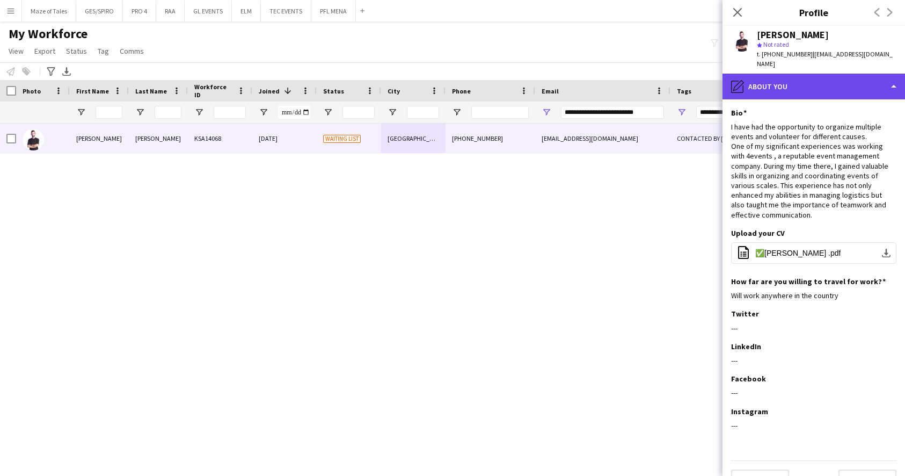
click at [836, 77] on div "pencil4 About you" at bounding box center [814, 87] width 183 height 26
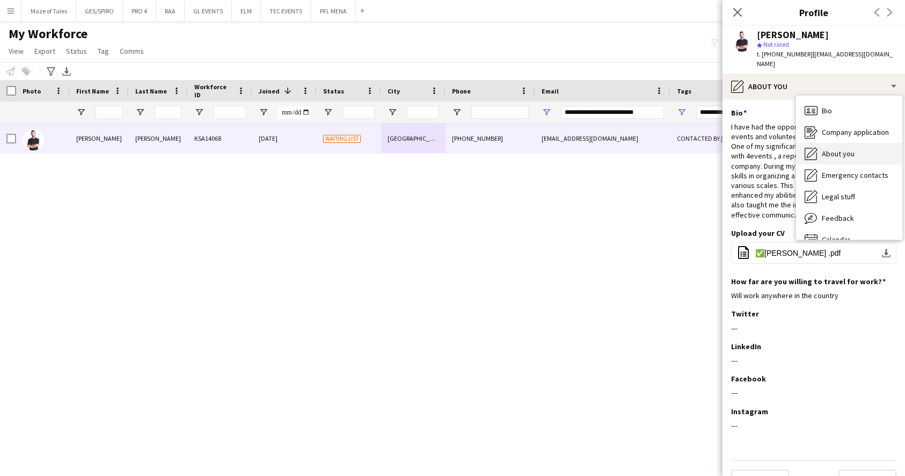
click at [857, 143] on div "About you About you" at bounding box center [849, 153] width 106 height 21
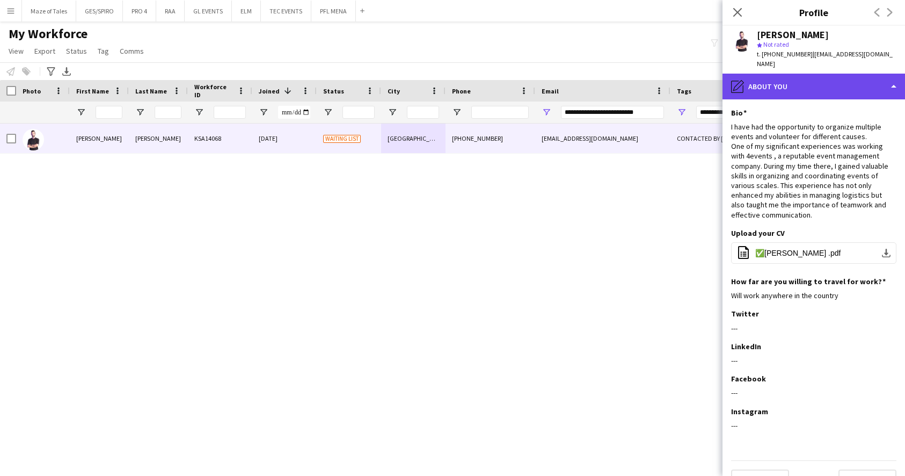
click at [815, 74] on div "pencil4 About you" at bounding box center [814, 87] width 183 height 26
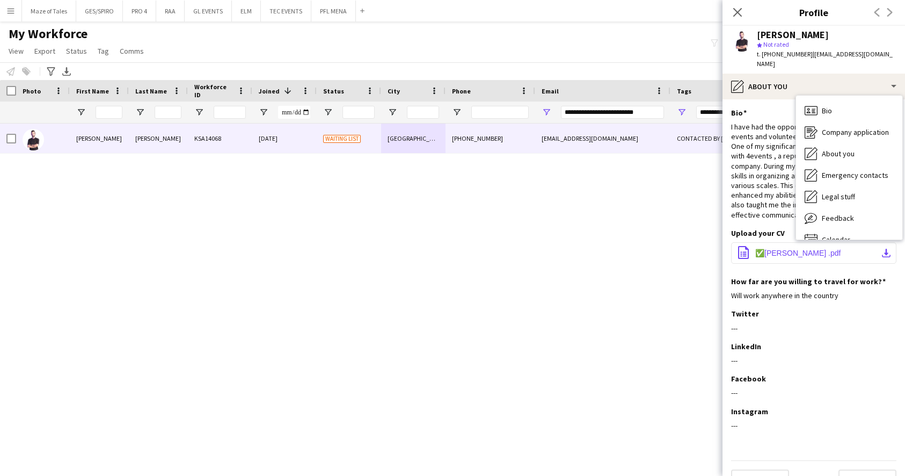
click at [785, 249] on span "✅[PERSON_NAME] .pdf" at bounding box center [797, 253] width 85 height 9
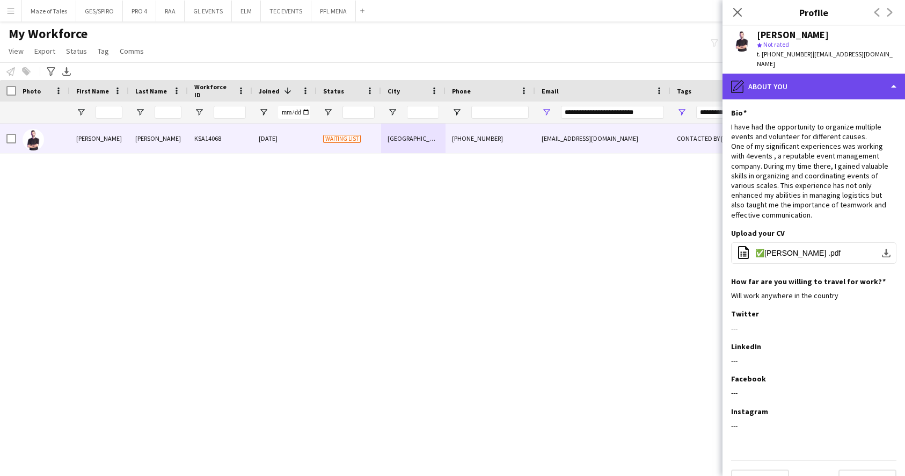
click at [819, 76] on div "pencil4 About you" at bounding box center [814, 87] width 183 height 26
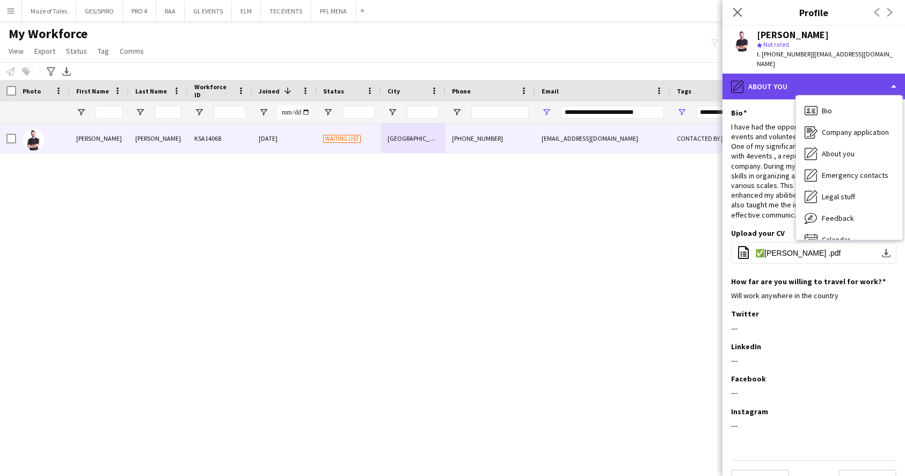
click at [819, 76] on div "pencil4 About you" at bounding box center [814, 87] width 183 height 26
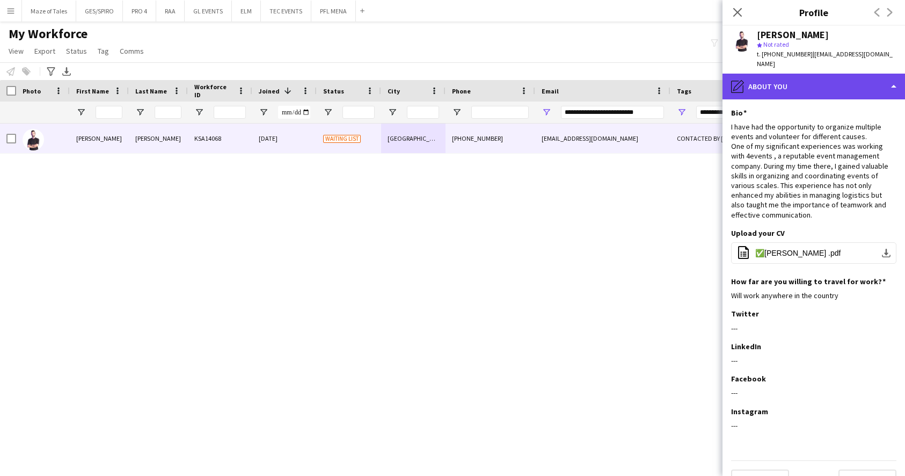
click at [847, 84] on div "pencil4 About you" at bounding box center [814, 87] width 183 height 26
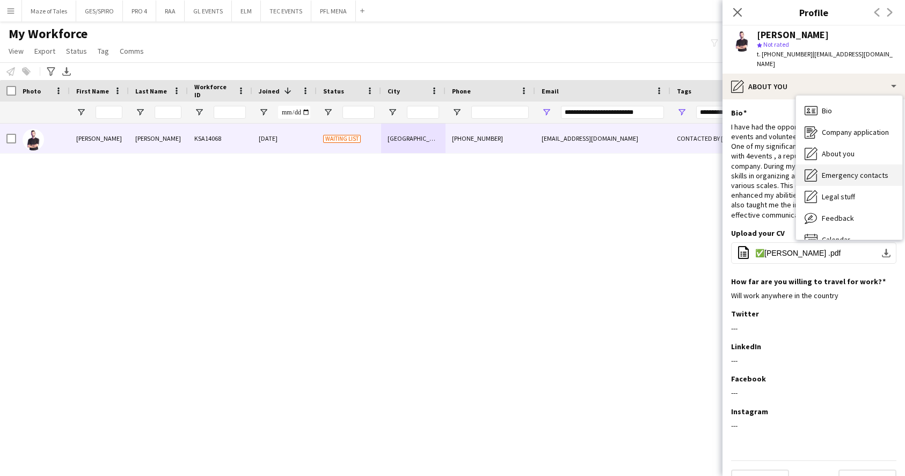
click at [857, 170] on span "Emergency contacts" at bounding box center [855, 175] width 67 height 10
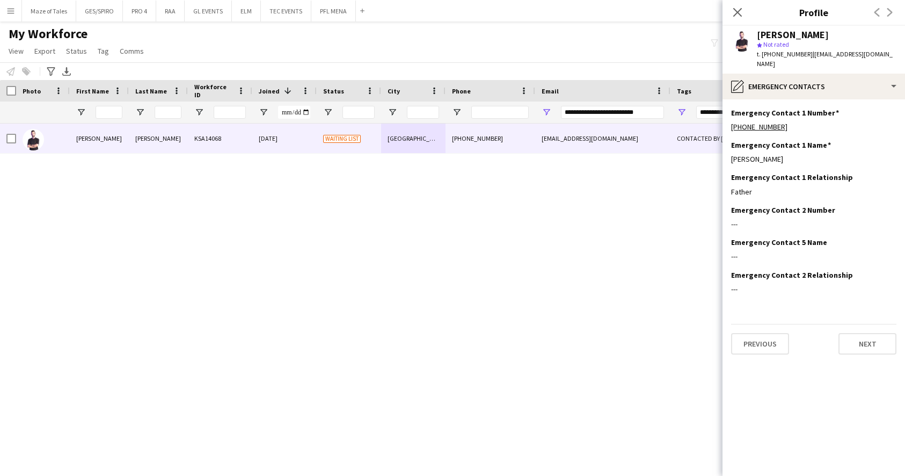
click at [741, 23] on div "Close pop-in" at bounding box center [738, 12] width 30 height 25
click at [738, 14] on icon "Close pop-in" at bounding box center [737, 12] width 10 height 10
